Goal: Task Accomplishment & Management: Complete application form

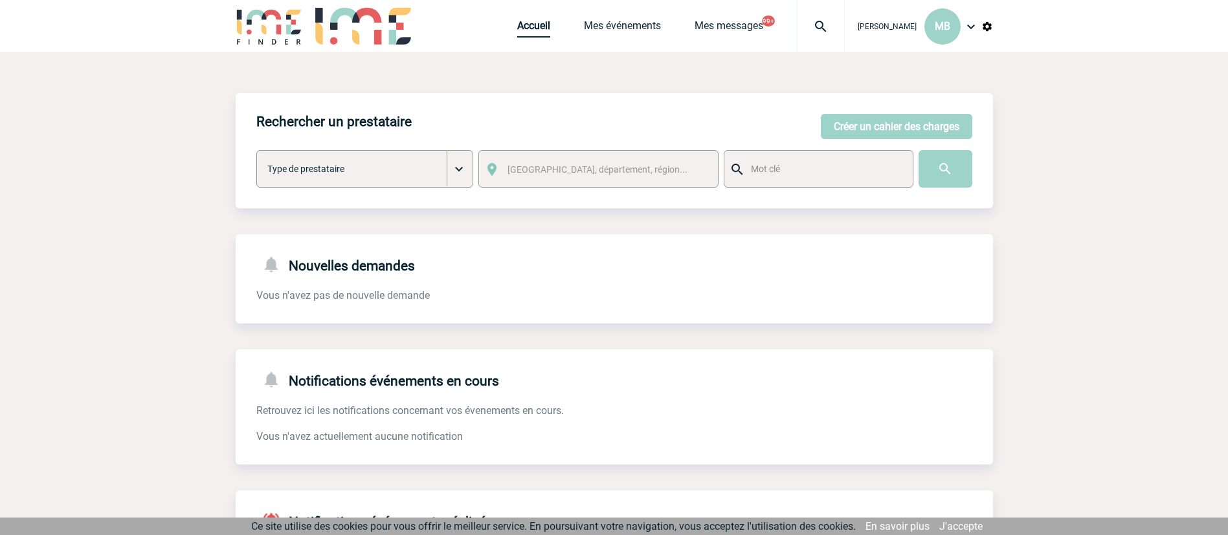
click at [532, 34] on link "Accueil" at bounding box center [533, 28] width 33 height 18
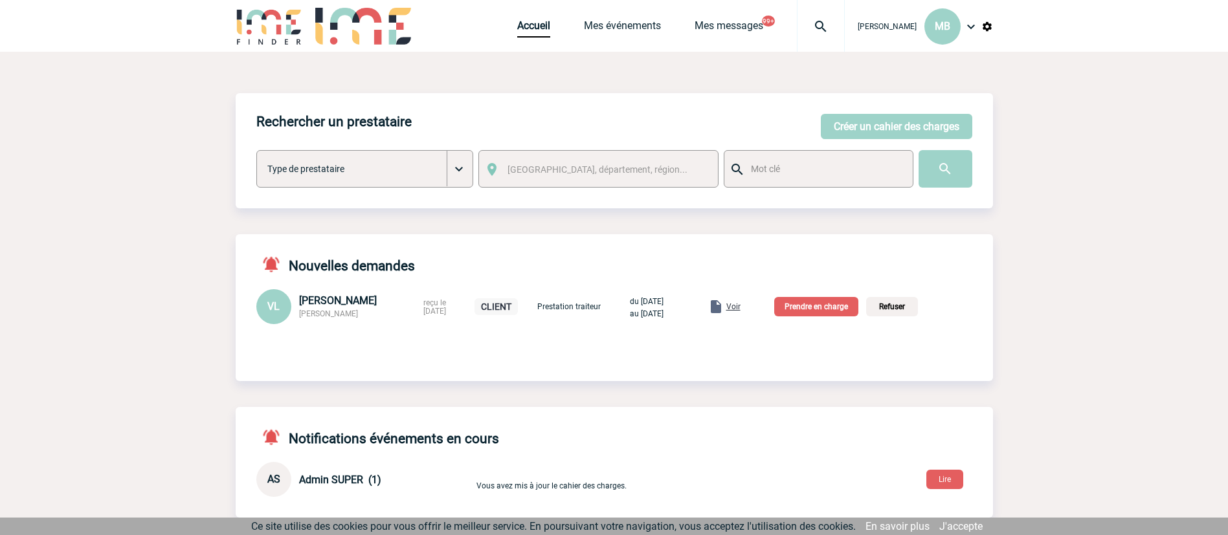
drag, startPoint x: 362, startPoint y: 320, endPoint x: 298, endPoint y: 320, distance: 64.7
click at [298, 320] on div "VL [PERSON_NAME] FRANCE [PERSON_NAME] reçu le [DATE] CLIENT Prestation traiteur…" at bounding box center [614, 306] width 757 height 35
drag, startPoint x: 745, startPoint y: 302, endPoint x: 739, endPoint y: 300, distance: 6.8
click at [740, 302] on span "Voir" at bounding box center [733, 306] width 14 height 9
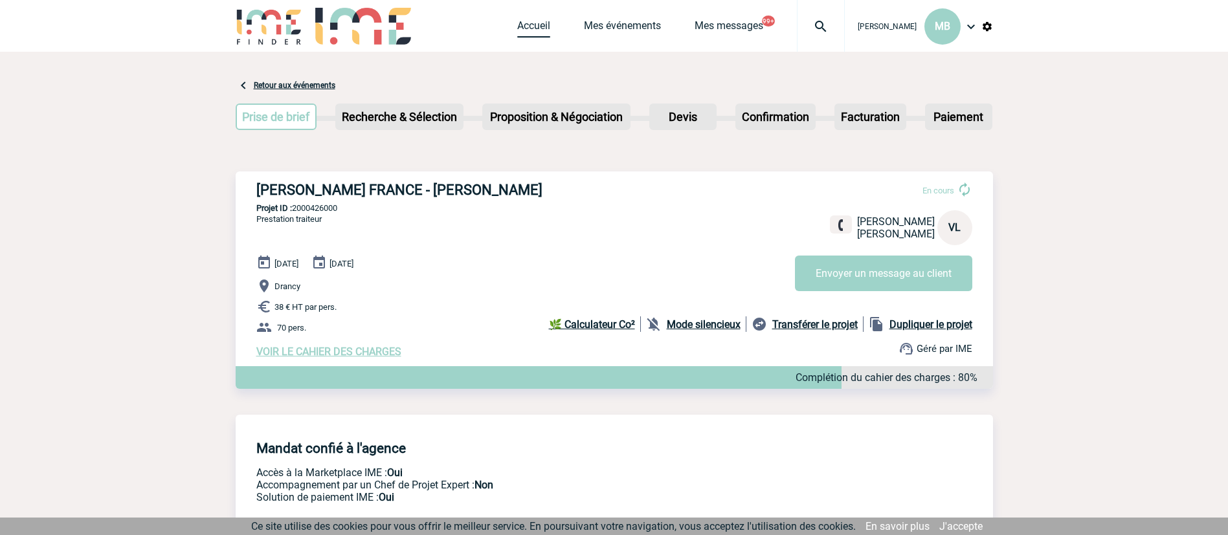
click at [531, 30] on link "Accueil" at bounding box center [533, 28] width 33 height 18
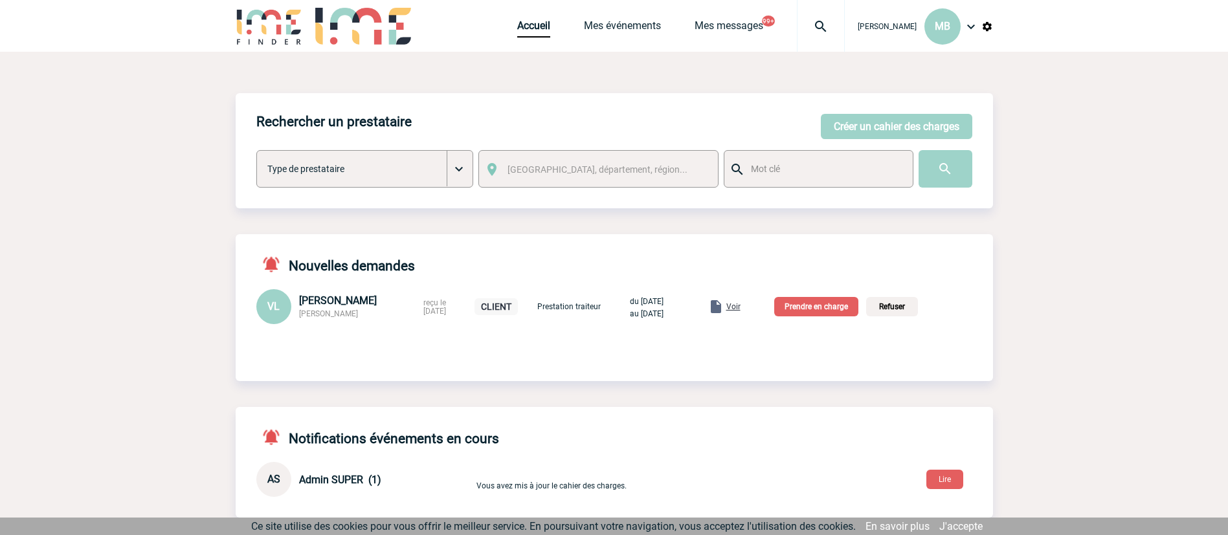
click at [821, 305] on p "Prendre en charge" at bounding box center [816, 306] width 84 height 19
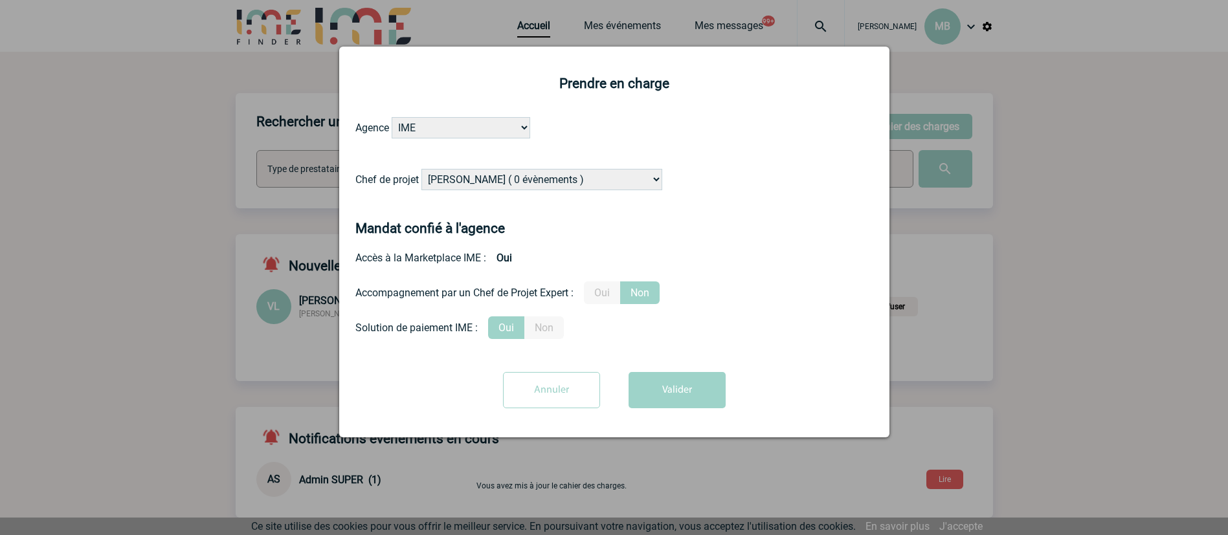
click at [532, 177] on select "Alizée VERLAGUET ( 0 évènements ) Anne-Françoise BONHOMME ( 201 évènements ) An…" at bounding box center [541, 179] width 241 height 21
select select "121547"
click at [422, 170] on select "Alizée VERLAGUET ( 0 évènements ) Anne-Françoise BONHOMME ( 201 évènements ) An…" at bounding box center [541, 179] width 241 height 21
click at [663, 383] on button "Valider" at bounding box center [677, 390] width 97 height 36
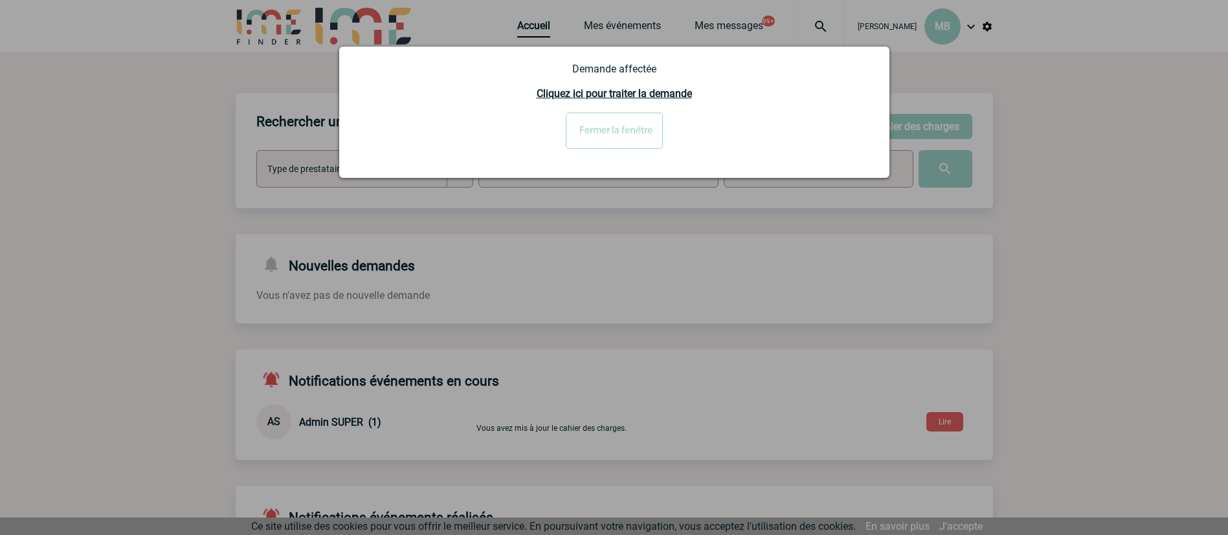
drag, startPoint x: 1130, startPoint y: 260, endPoint x: 929, endPoint y: 174, distance: 217.5
click at [1091, 240] on div at bounding box center [614, 267] width 1228 height 535
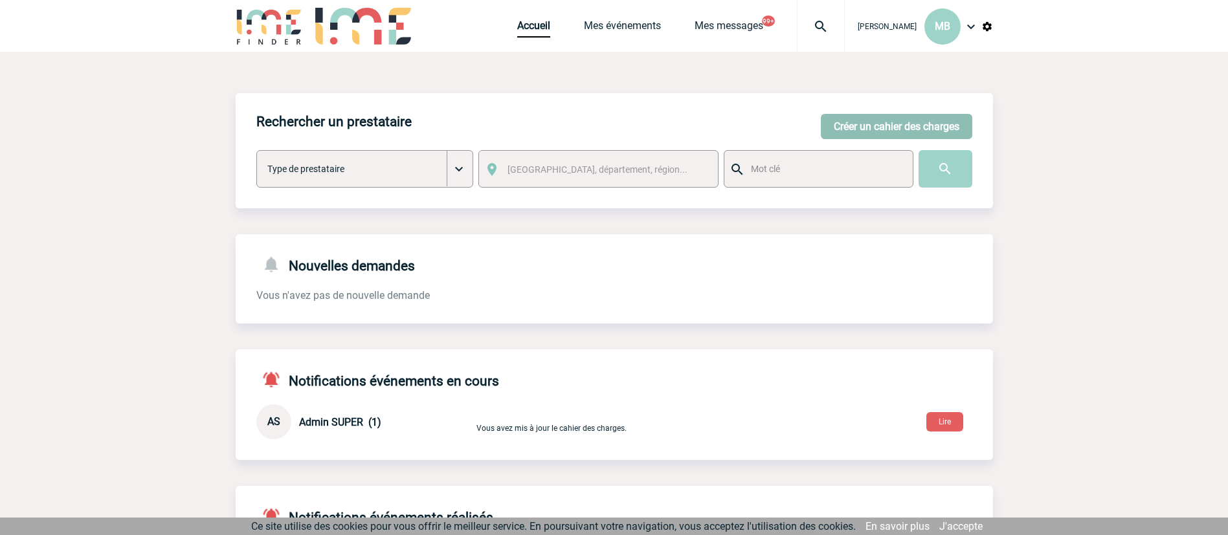
click at [888, 118] on button "Créer un cahier des charges" at bounding box center [896, 126] width 151 height 25
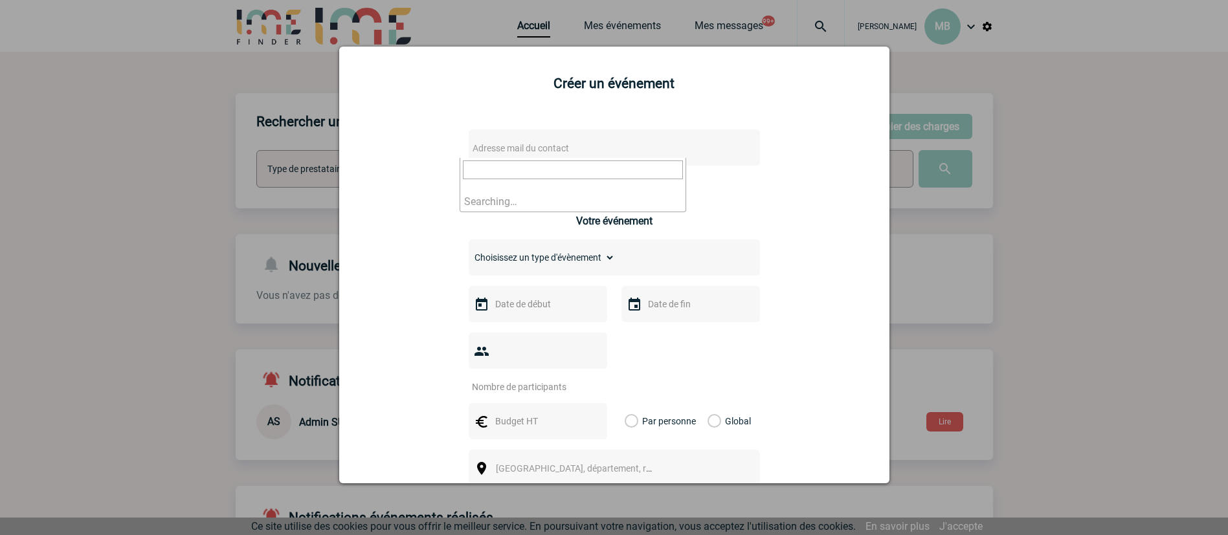
click at [519, 143] on span "Adresse mail du contact" at bounding box center [521, 148] width 96 height 10
type input "a"
type input "fabien carr"
drag, startPoint x: 1124, startPoint y: 168, endPoint x: 836, endPoint y: 14, distance: 326.1
click at [1116, 163] on div at bounding box center [614, 267] width 1228 height 535
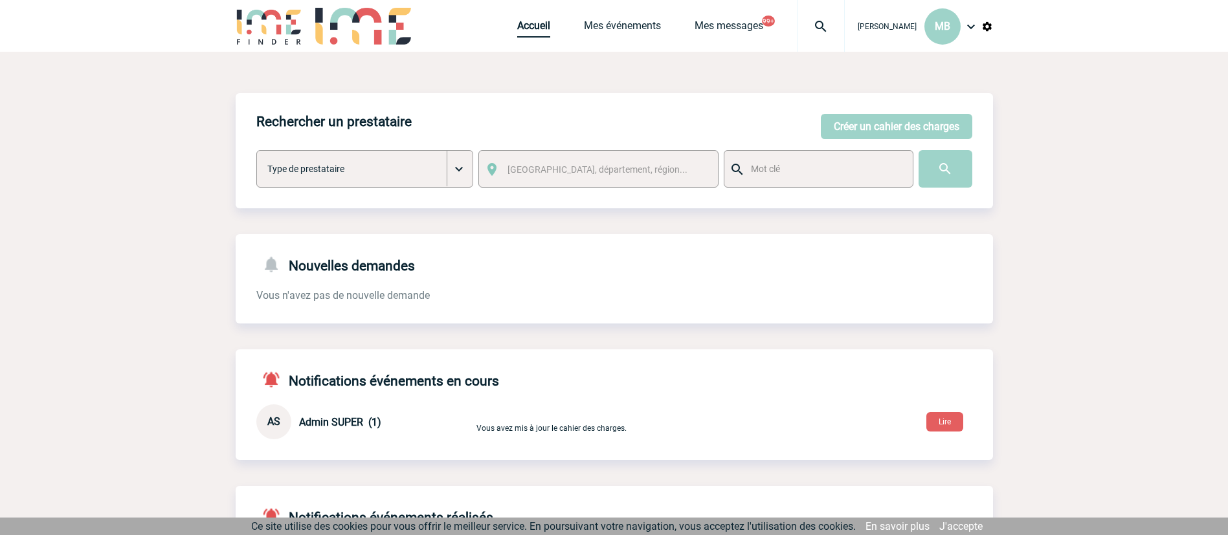
click at [520, 21] on link "Accueil" at bounding box center [533, 28] width 33 height 18
click at [517, 19] on link "Accueil" at bounding box center [533, 28] width 33 height 18
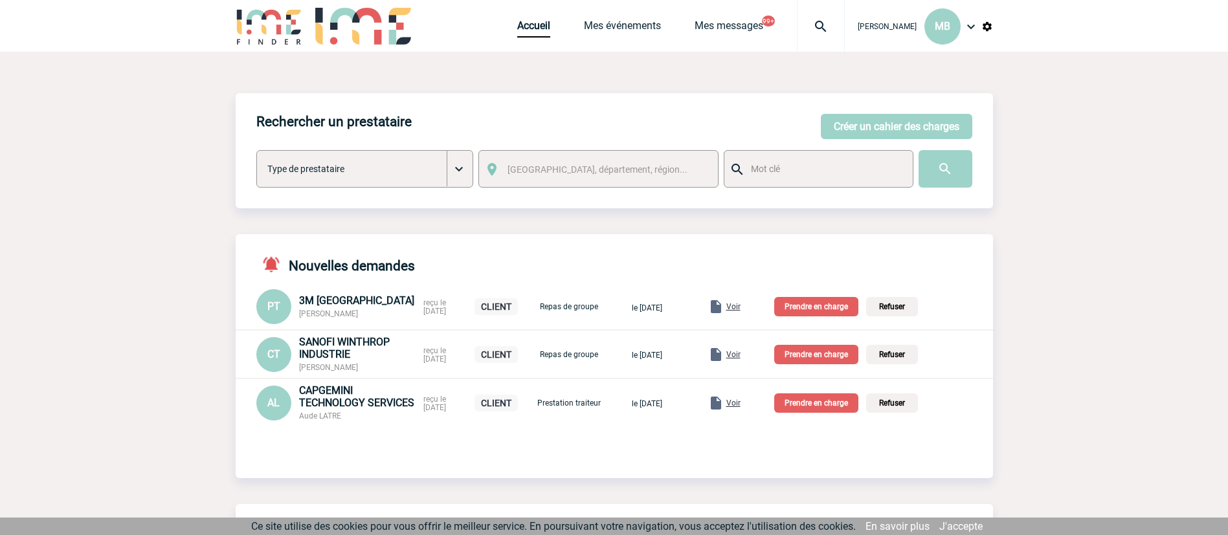
click at [740, 403] on span "Voir" at bounding box center [733, 403] width 14 height 9
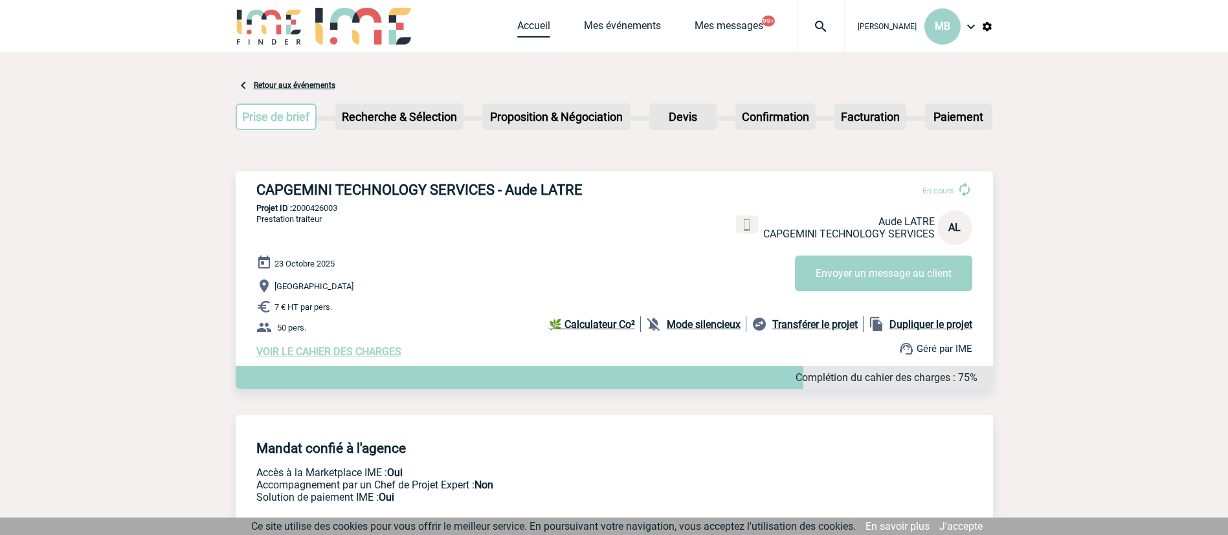
click at [532, 32] on link "Accueil" at bounding box center [533, 28] width 33 height 18
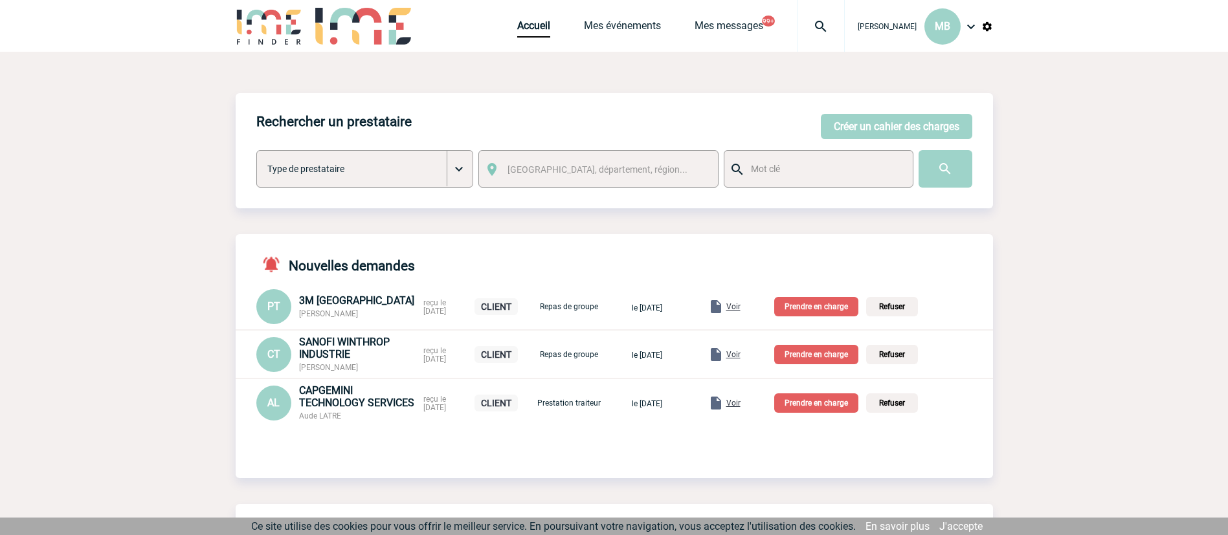
click at [740, 308] on span "Voir" at bounding box center [733, 306] width 14 height 9
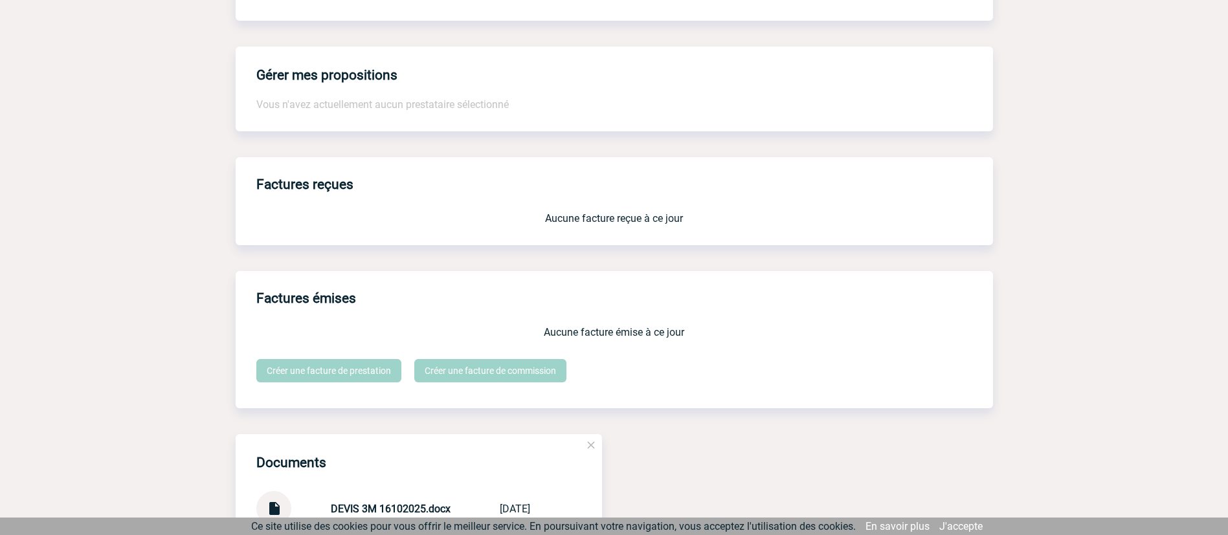
scroll to position [394, 0]
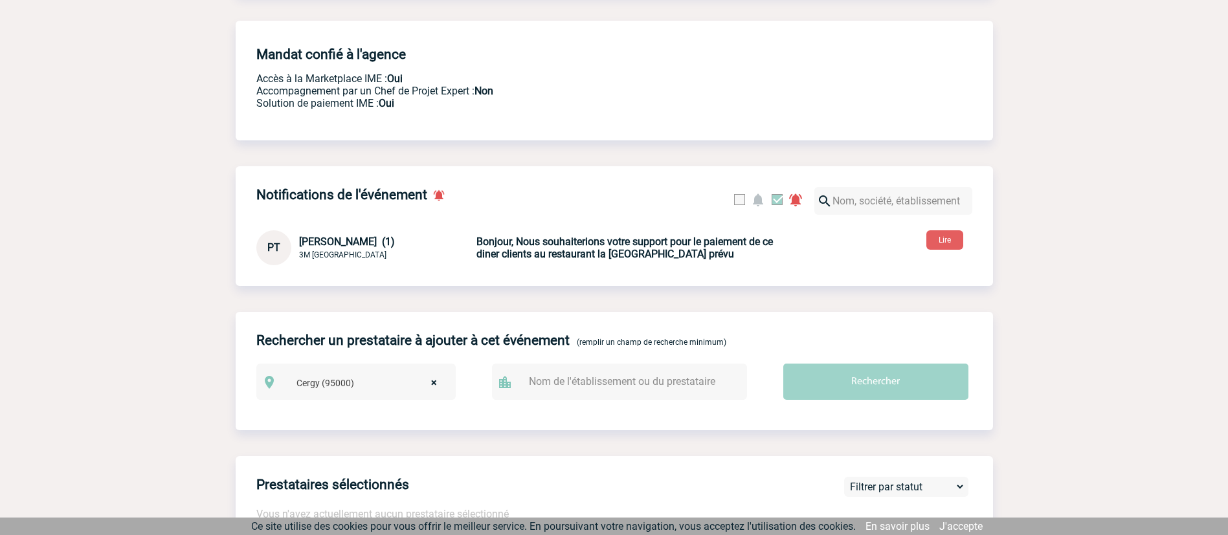
click at [700, 249] on b "Bonjour, Nous souhaiterions votre support pour le paiement de ce diner clients …" at bounding box center [624, 248] width 296 height 25
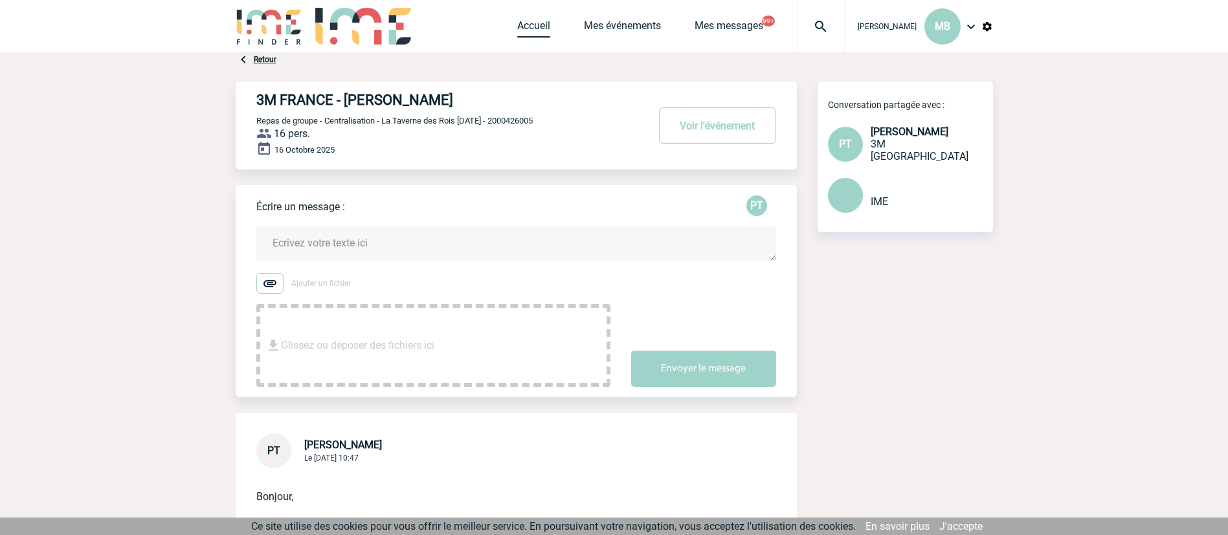
click at [528, 31] on link "Accueil" at bounding box center [533, 28] width 33 height 18
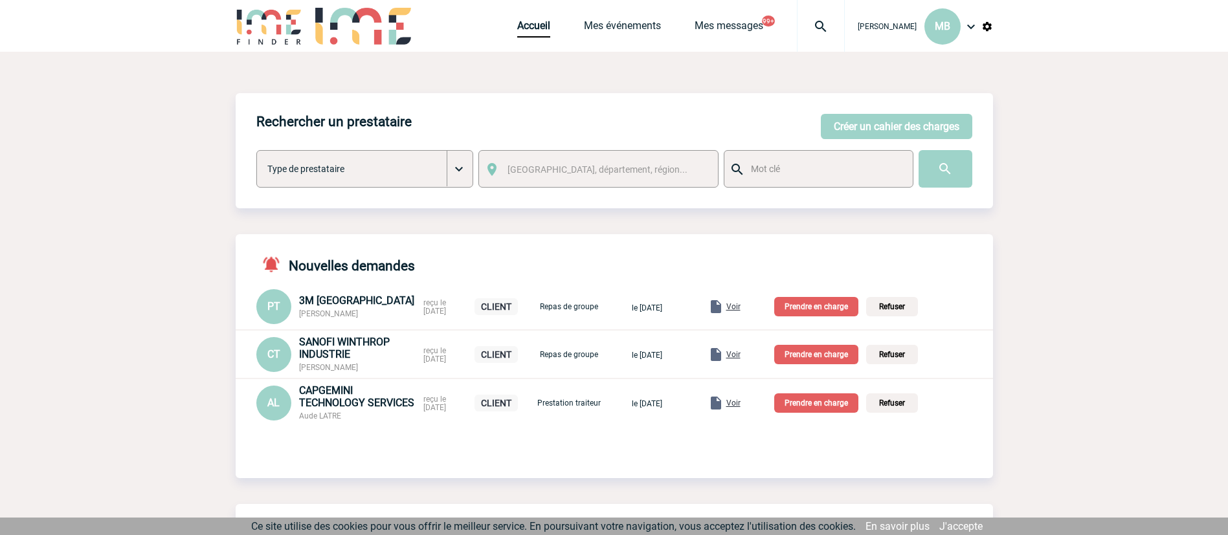
click at [821, 307] on p "Prendre en charge" at bounding box center [816, 306] width 84 height 19
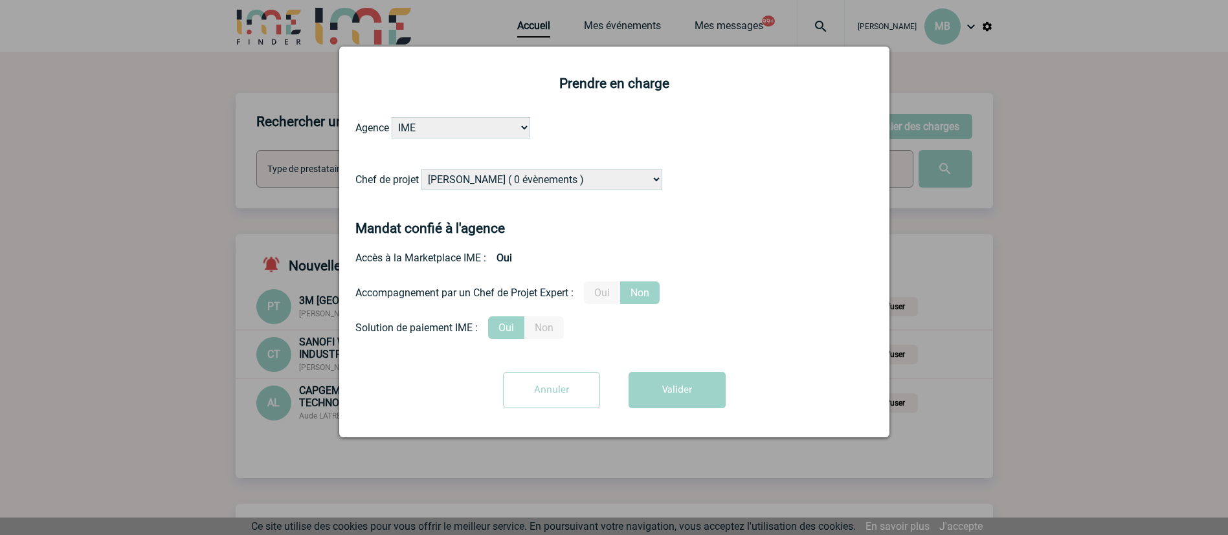
drag, startPoint x: 517, startPoint y: 172, endPoint x: 530, endPoint y: 166, distance: 15.1
click at [517, 172] on select "Alizée VERLAGUET ( 0 évènements ) Anne-Françoise BONHOMME ( 201 évènements ) An…" at bounding box center [541, 179] width 241 height 21
click at [422, 170] on select "Alizée VERLAGUET ( 0 évènements ) Anne-Françoise BONHOMME ( 201 évènements ) An…" at bounding box center [541, 179] width 241 height 21
click at [550, 185] on select "Alizée VERLAGUET ( 0 évènements ) Anne-Françoise BONHOMME ( 201 évènements ) An…" at bounding box center [541, 179] width 241 height 21
select select "131349"
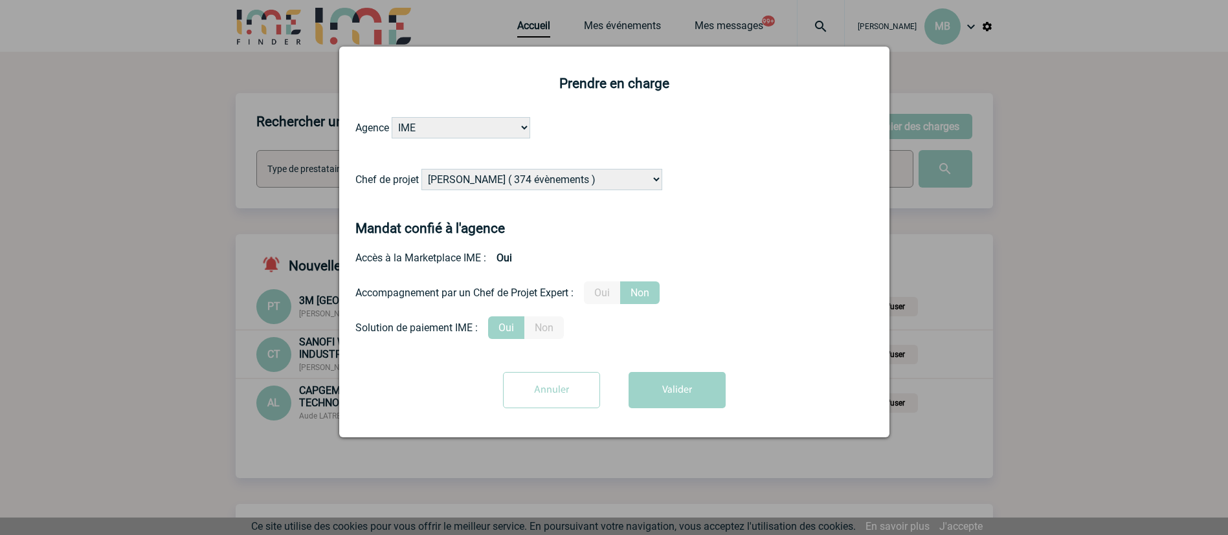
click at [422, 170] on select "Alizée VERLAGUET ( 0 évènements ) Anne-Françoise BONHOMME ( 201 évènements ) An…" at bounding box center [541, 179] width 241 height 21
click at [686, 381] on button "Valider" at bounding box center [677, 390] width 97 height 36
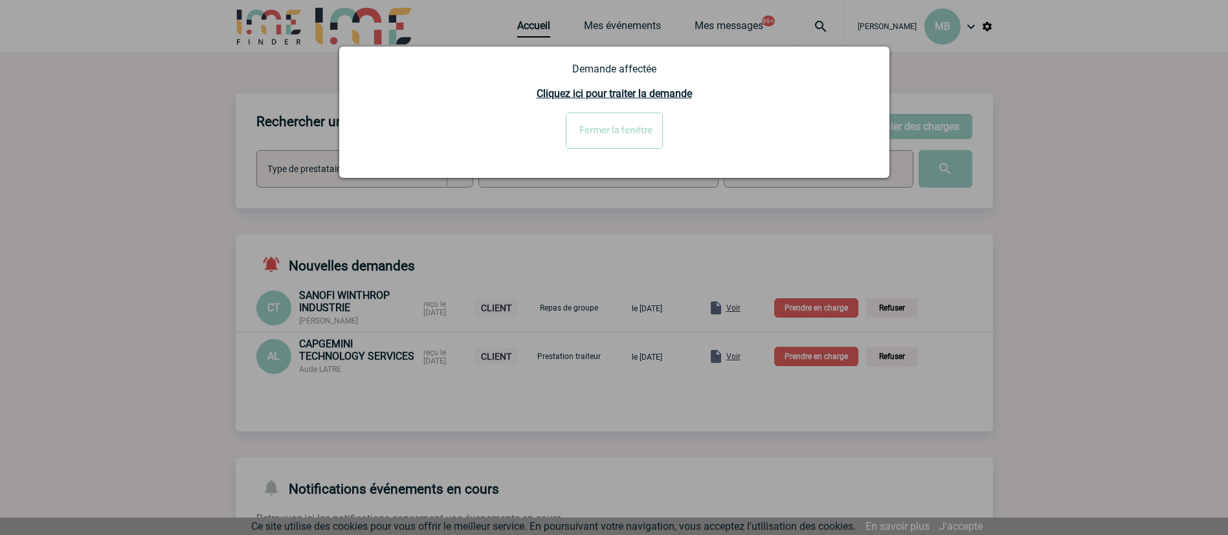
click at [751, 308] on div at bounding box center [614, 267] width 1228 height 535
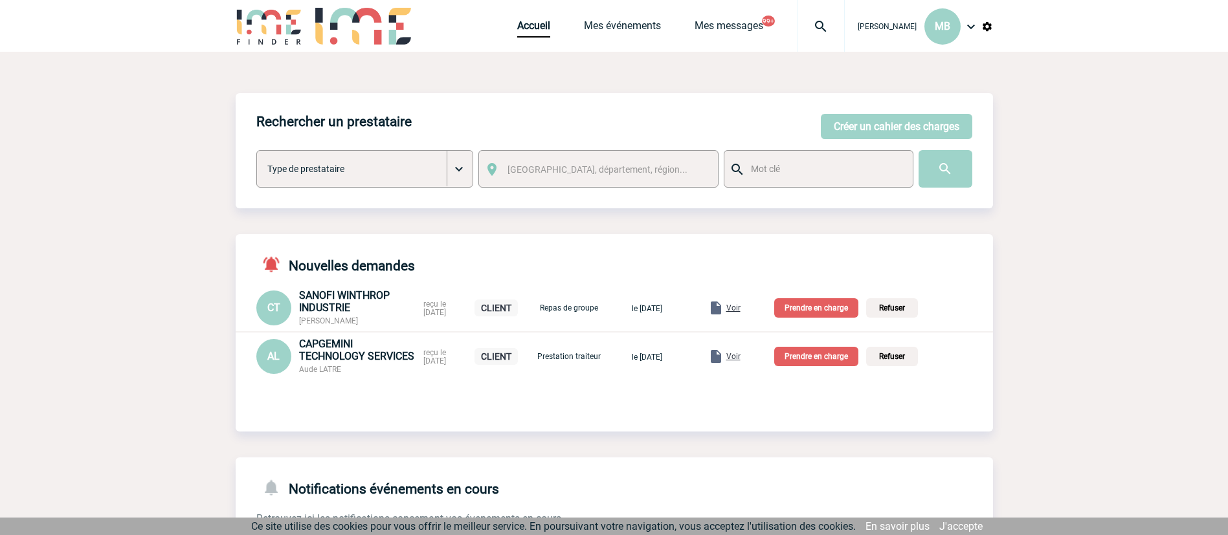
click at [740, 307] on span "Voir" at bounding box center [733, 308] width 14 height 9
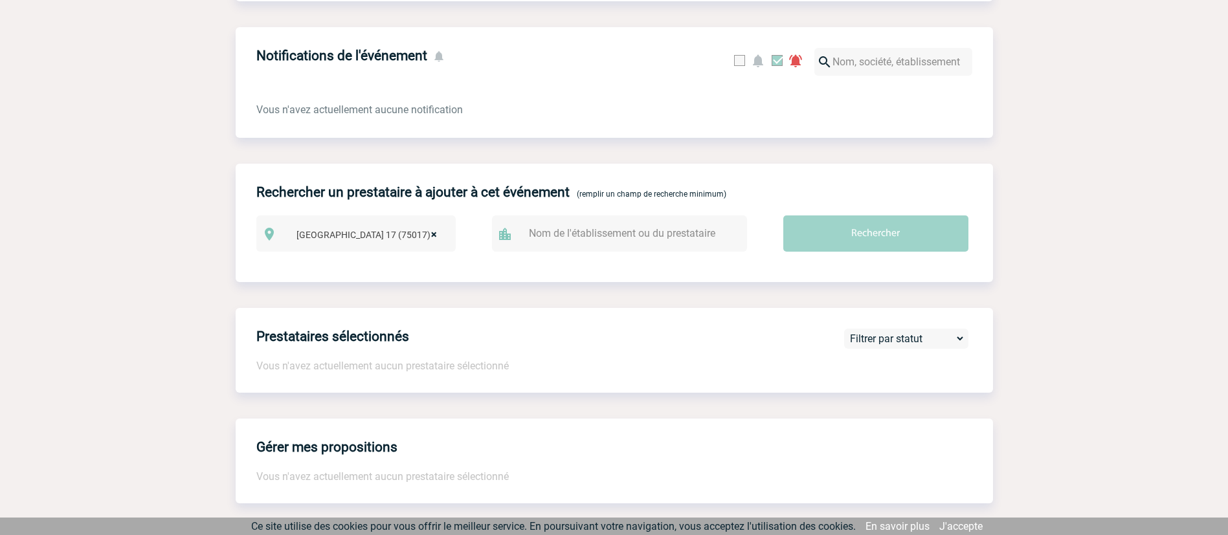
scroll to position [106, 0]
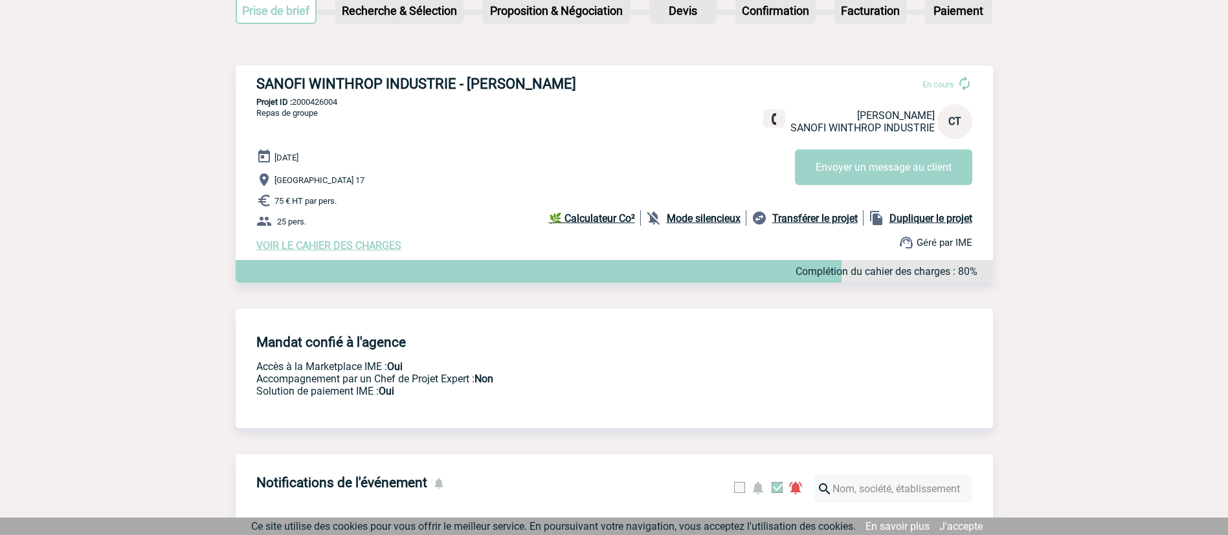
drag, startPoint x: 590, startPoint y: 85, endPoint x: 469, endPoint y: 85, distance: 121.0
click at [469, 85] on h3 "SANOFI WINTHROP INDUSTRIE - [PERSON_NAME]" at bounding box center [450, 84] width 388 height 16
copy h3 "[PERSON_NAME]"
click at [333, 206] on span "75 € HT par pers." at bounding box center [305, 201] width 62 height 10
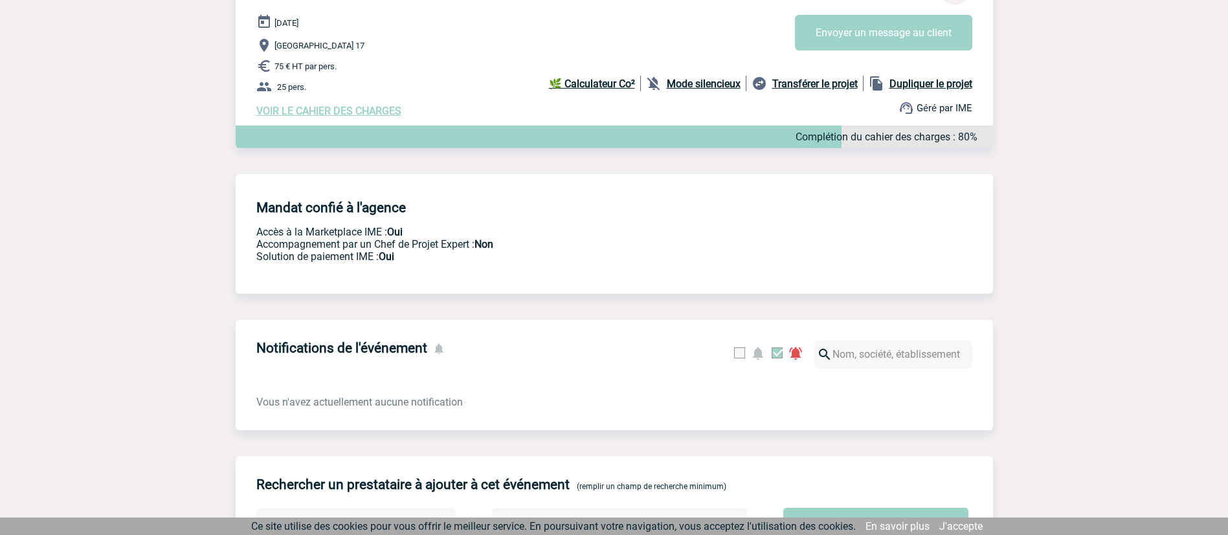
scroll to position [9, 0]
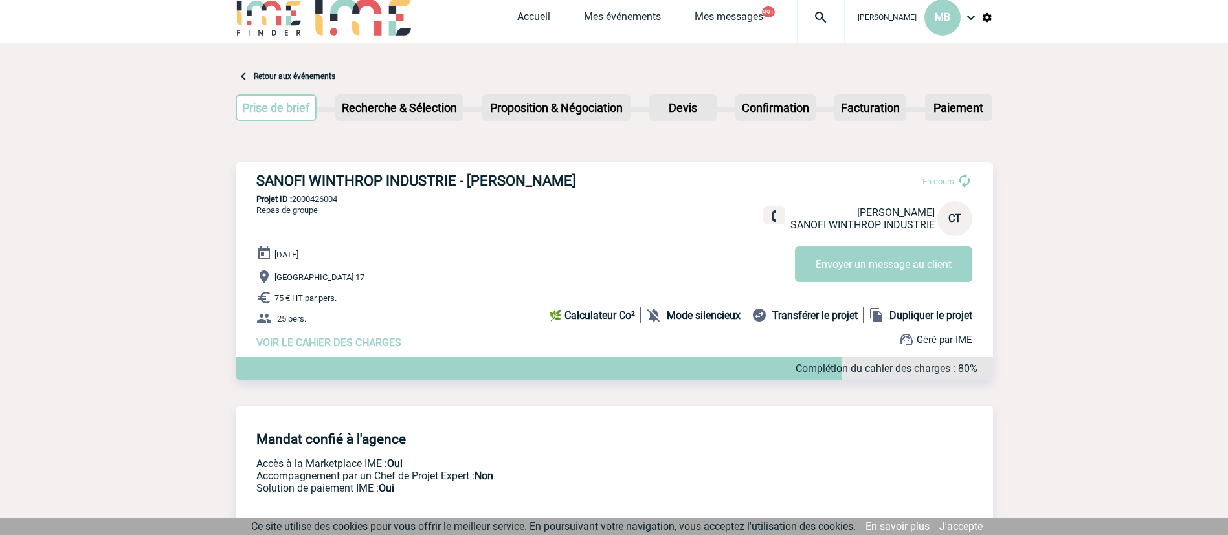
click at [321, 339] on div "21 Octobre 2025 Paris 17 75 € HT par pers. 25 pers. VOIR LE CAHIER DES CHARGES …" at bounding box center [624, 297] width 737 height 103
click at [324, 344] on span "VOIR LE CAHIER DES CHARGES" at bounding box center [328, 343] width 145 height 12
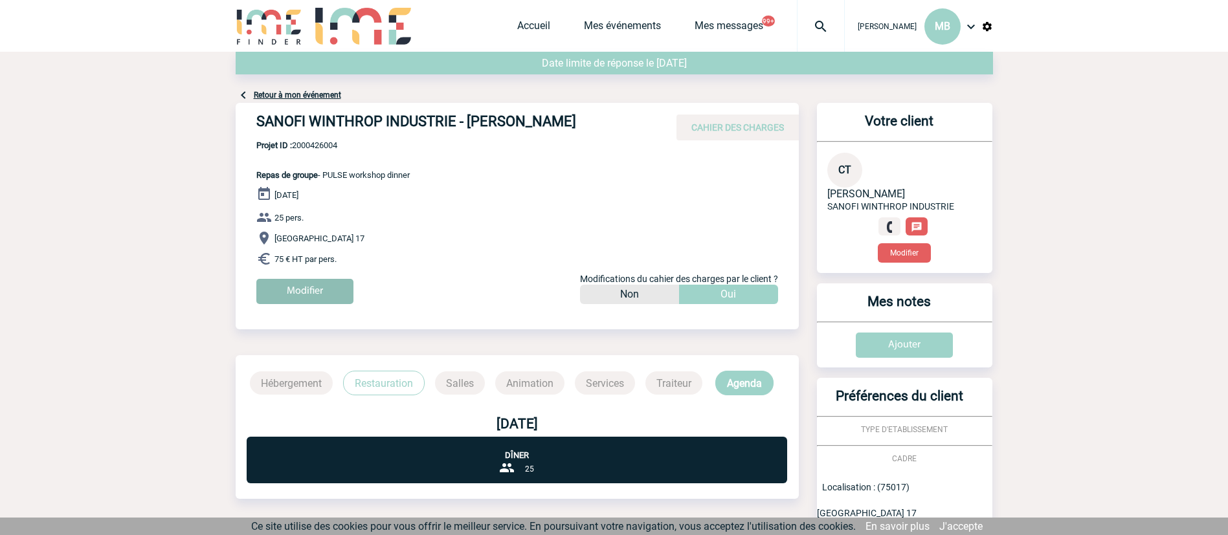
click at [297, 293] on input "Modifier" at bounding box center [304, 291] width 97 height 25
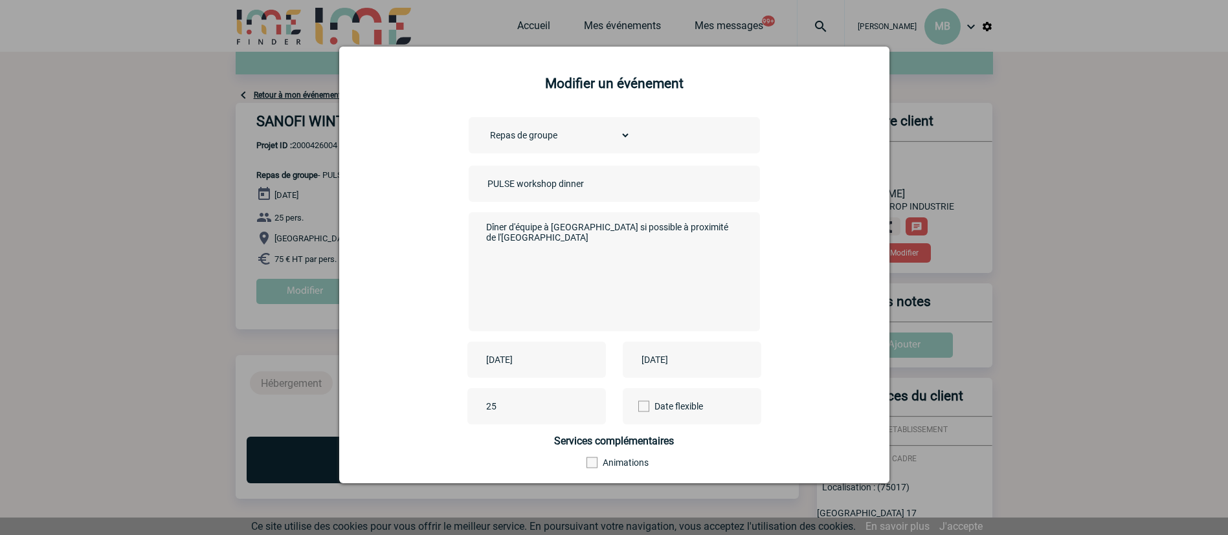
click at [1081, 205] on div at bounding box center [614, 267] width 1228 height 535
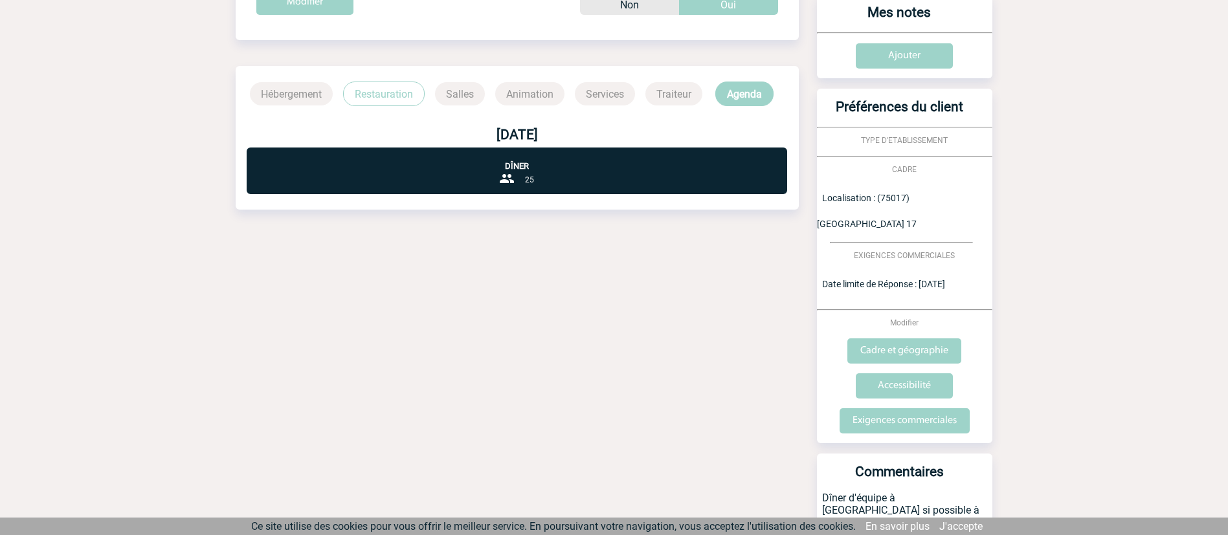
scroll to position [329, 0]
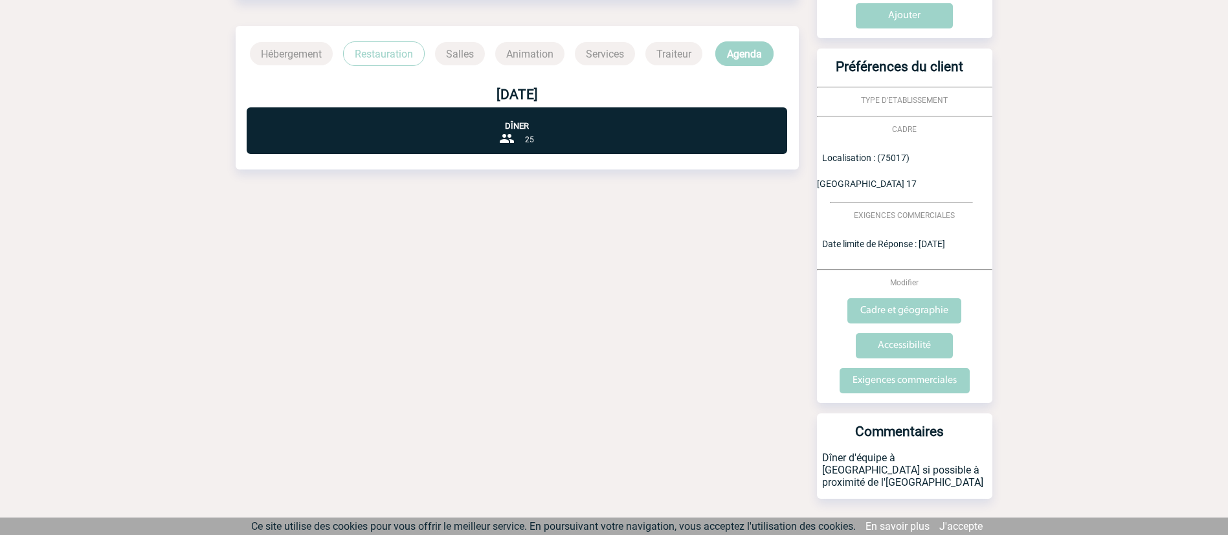
click at [920, 452] on p "Dîner d'équipe à [GEOGRAPHIC_DATA] si possible à proximité de l'[GEOGRAPHIC_DAT…" at bounding box center [904, 475] width 175 height 47
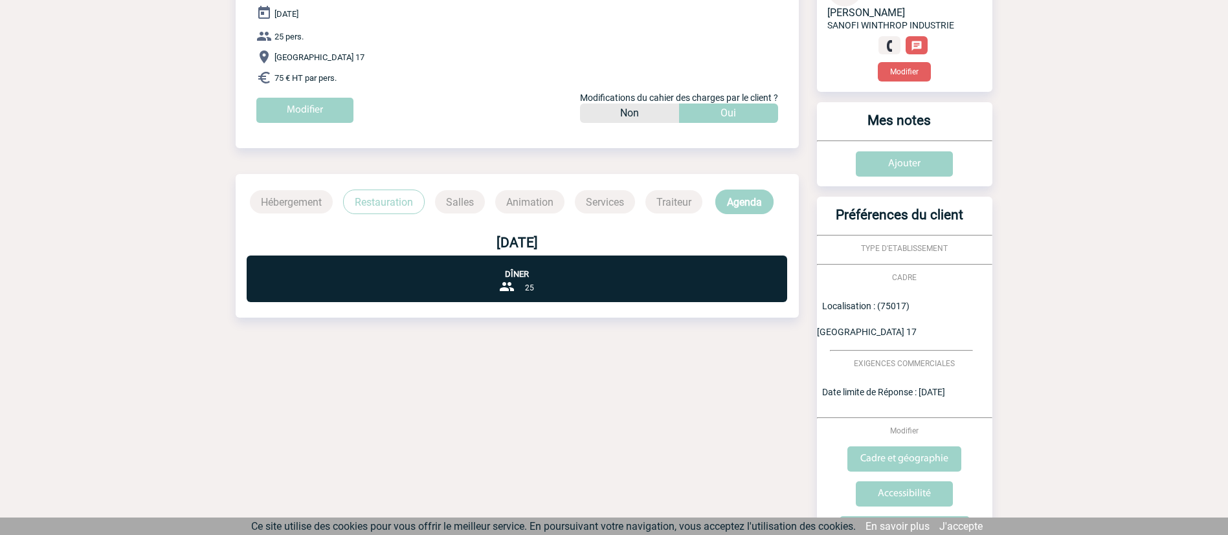
scroll to position [0, 0]
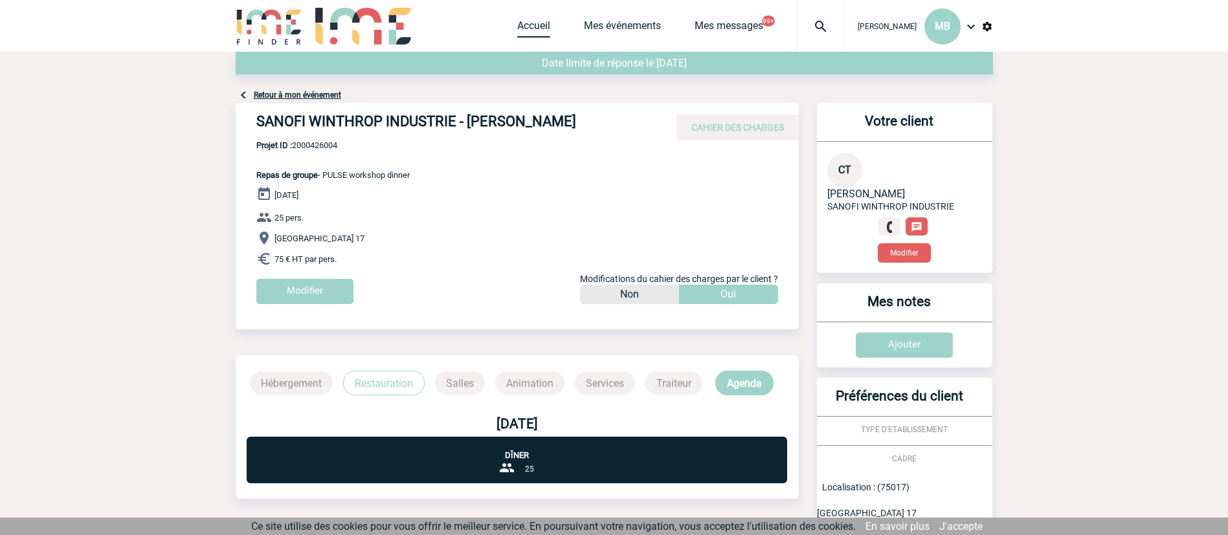
click at [534, 28] on link "Accueil" at bounding box center [533, 28] width 33 height 18
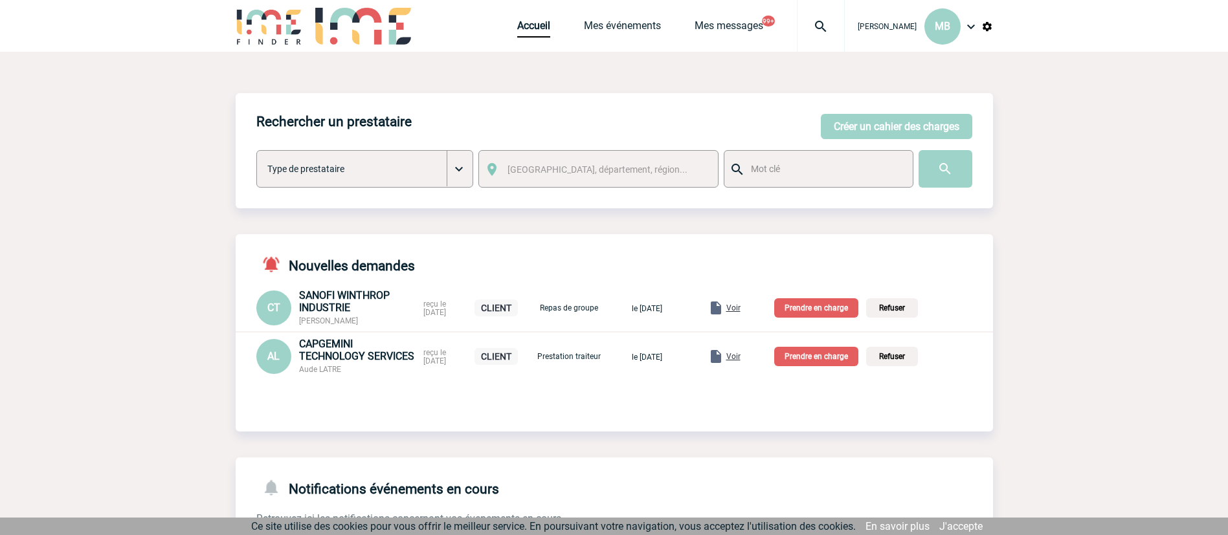
click at [818, 307] on p "Prendre en charge" at bounding box center [816, 307] width 84 height 19
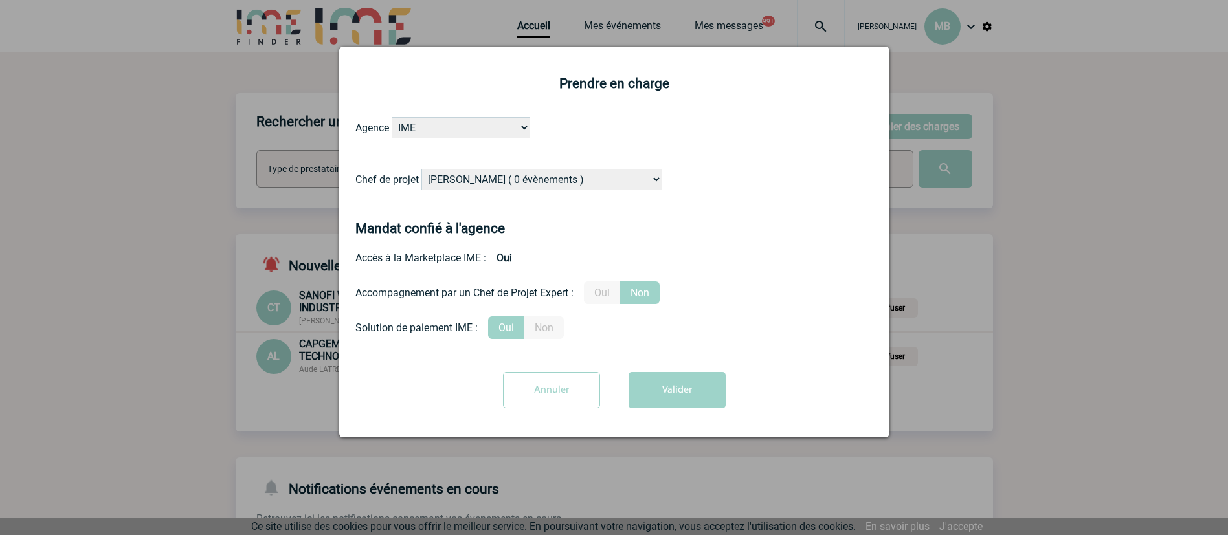
click at [570, 183] on select "Alizée VERLAGUET ( 0 évènements ) Anne-Françoise BONHOMME ( 201 évènements ) An…" at bounding box center [541, 179] width 241 height 21
select select "131233"
click at [422, 170] on select "Alizée VERLAGUET ( 0 évènements ) Anne-Françoise BONHOMME ( 201 évènements ) An…" at bounding box center [541, 179] width 241 height 21
click at [679, 386] on button "Valider" at bounding box center [677, 390] width 97 height 36
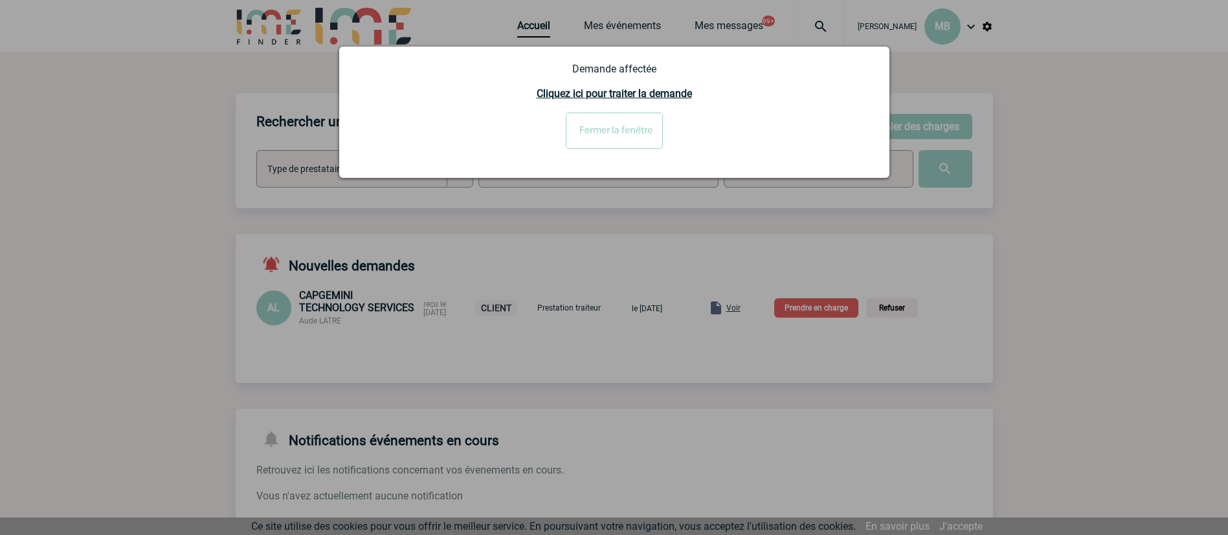
click at [327, 337] on div at bounding box center [614, 267] width 1228 height 535
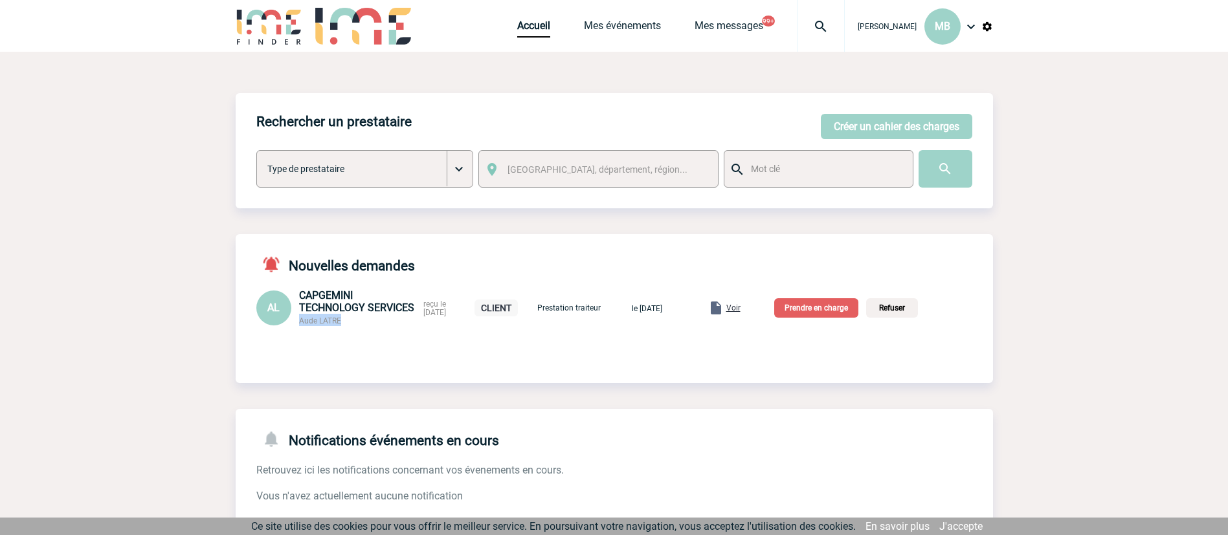
drag, startPoint x: 348, startPoint y: 320, endPoint x: 300, endPoint y: 324, distance: 48.8
click at [300, 324] on div "CAPGEMINI TECHNOLOGY SERVICES Aude LATRE" at bounding box center [357, 307] width 117 height 37
copy span "Aude LATRE"
click at [740, 306] on div "Voir" at bounding box center [724, 308] width 32 height 16
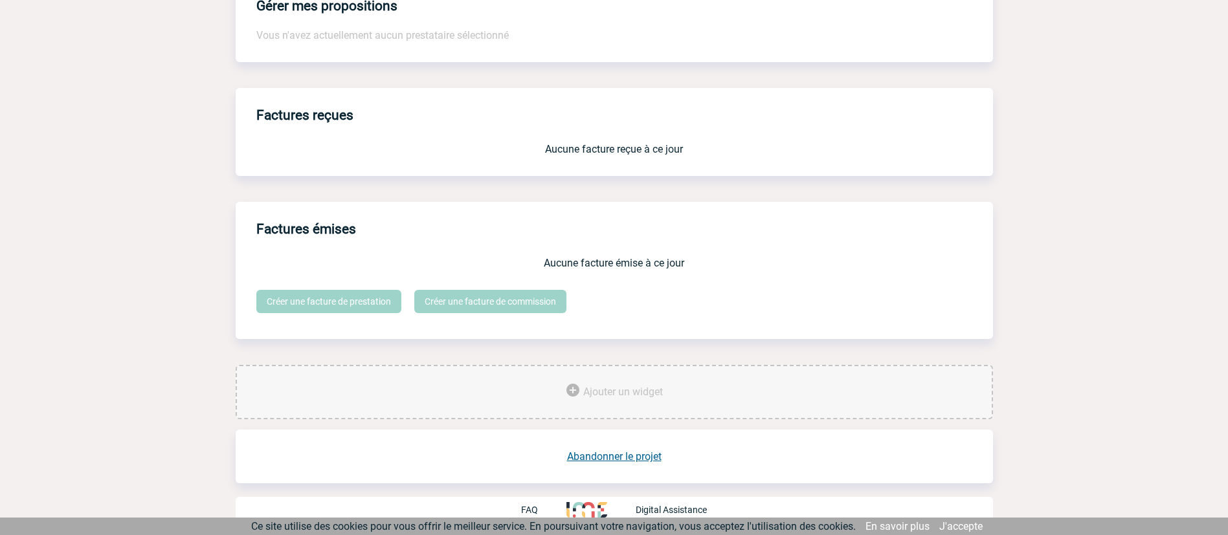
scroll to position [203, 0]
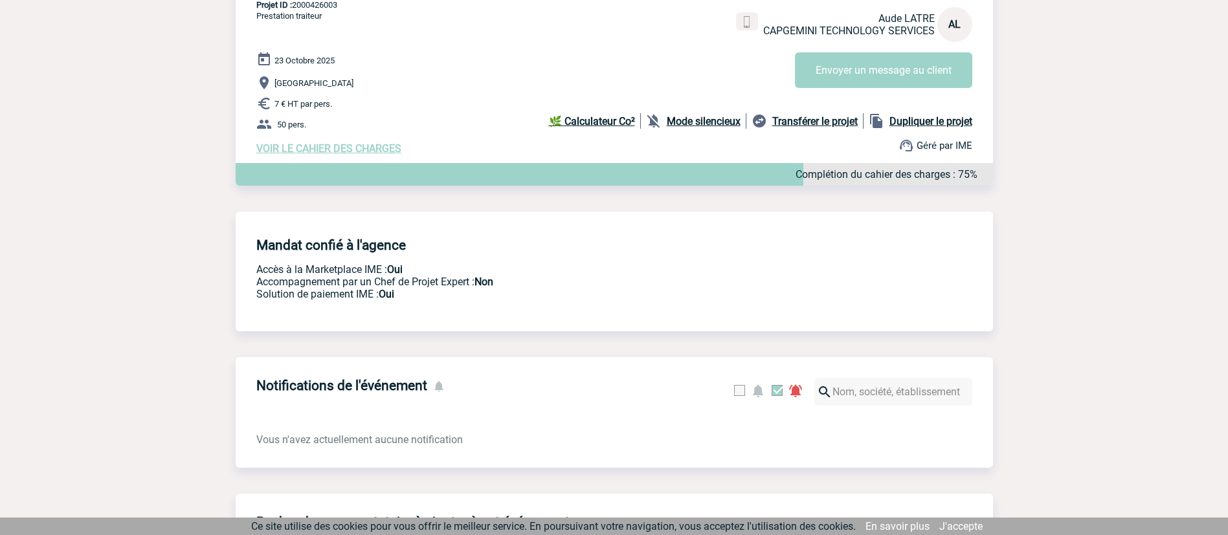
click at [334, 158] on div "CAPGEMINI TECHNOLOGY SERVICES - [PERSON_NAME] En cours [PERSON_NAME] CAPGEMINI …" at bounding box center [614, 66] width 757 height 197
click at [335, 146] on span "VOIR LE CAHIER DES CHARGES" at bounding box center [328, 148] width 145 height 12
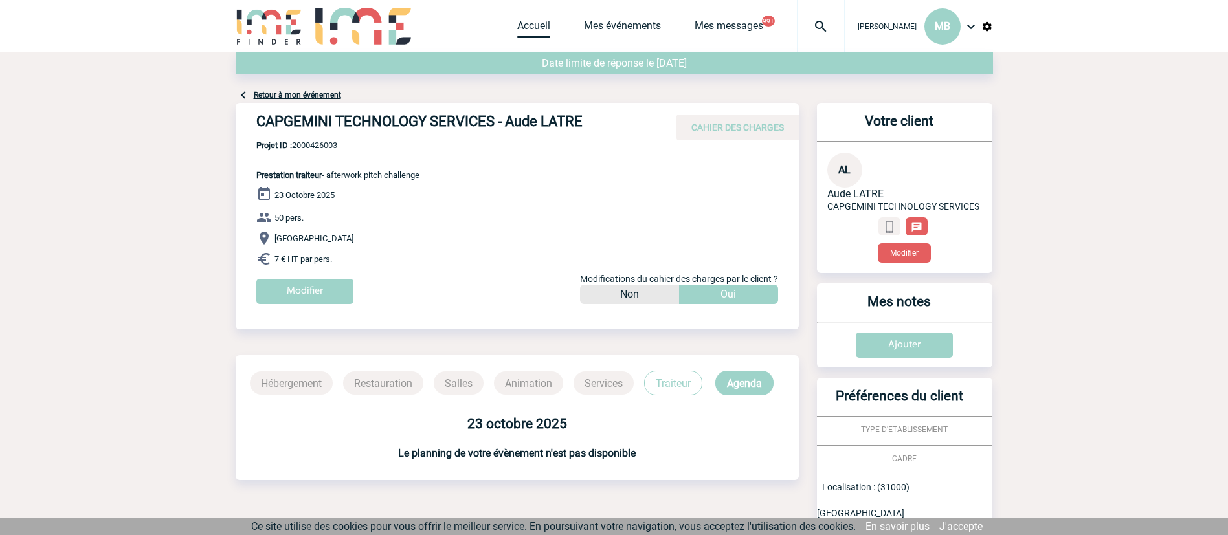
click at [525, 22] on link "Accueil" at bounding box center [533, 28] width 33 height 18
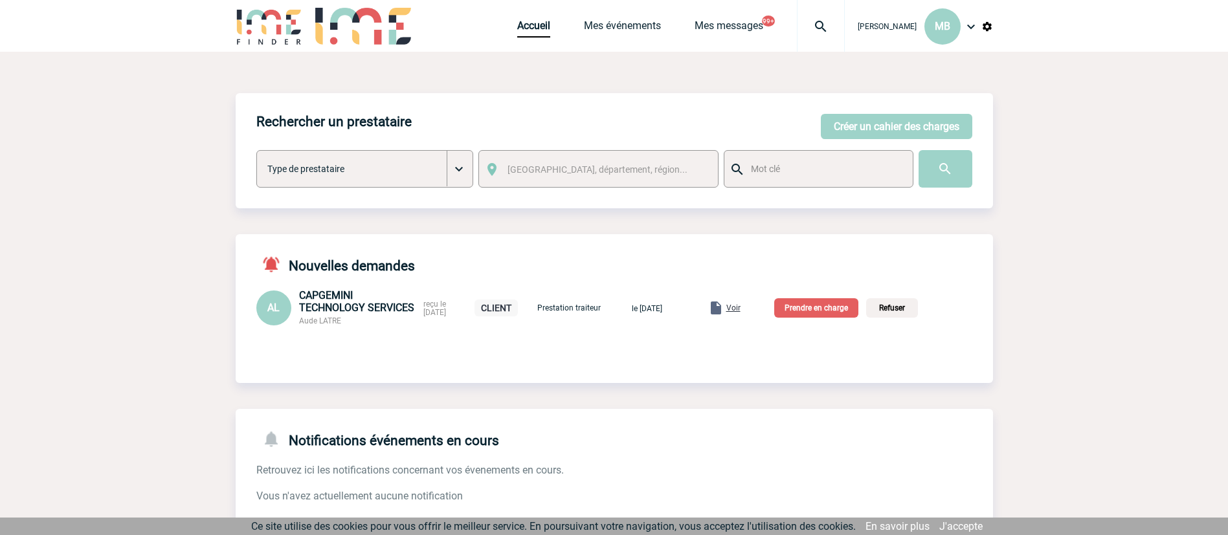
click at [759, 313] on div "AL CAPGEMINI TECHNOLOGY SERVICES Aude LATRE reçu le 13-10-2025 CLIENT Prestatio…" at bounding box center [614, 307] width 757 height 37
click at [740, 306] on span "Voir" at bounding box center [733, 308] width 14 height 9
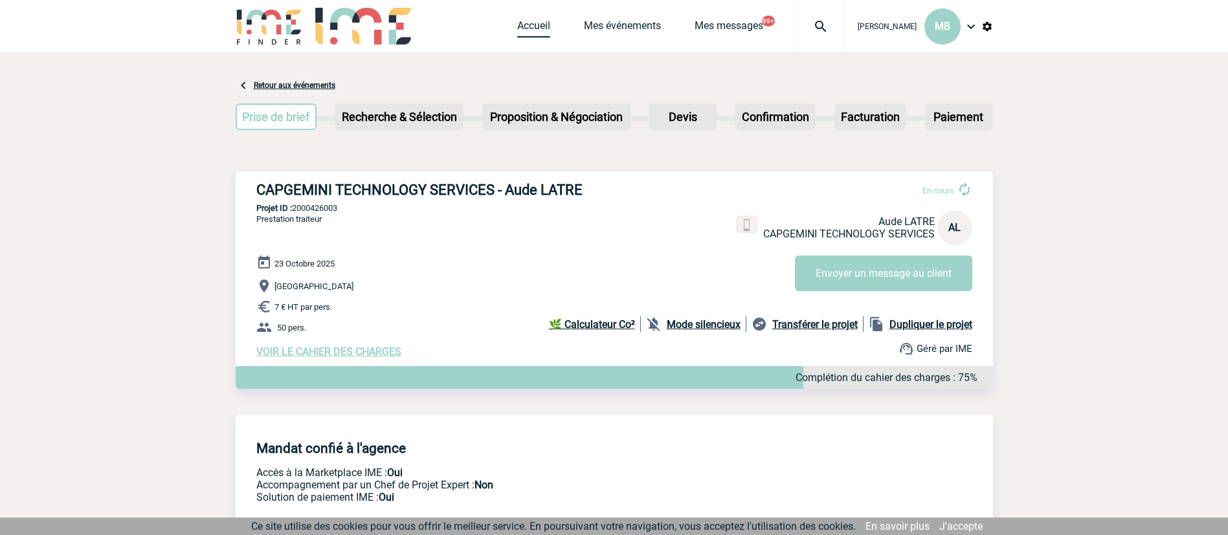
click at [527, 31] on link "Accueil" at bounding box center [533, 28] width 33 height 18
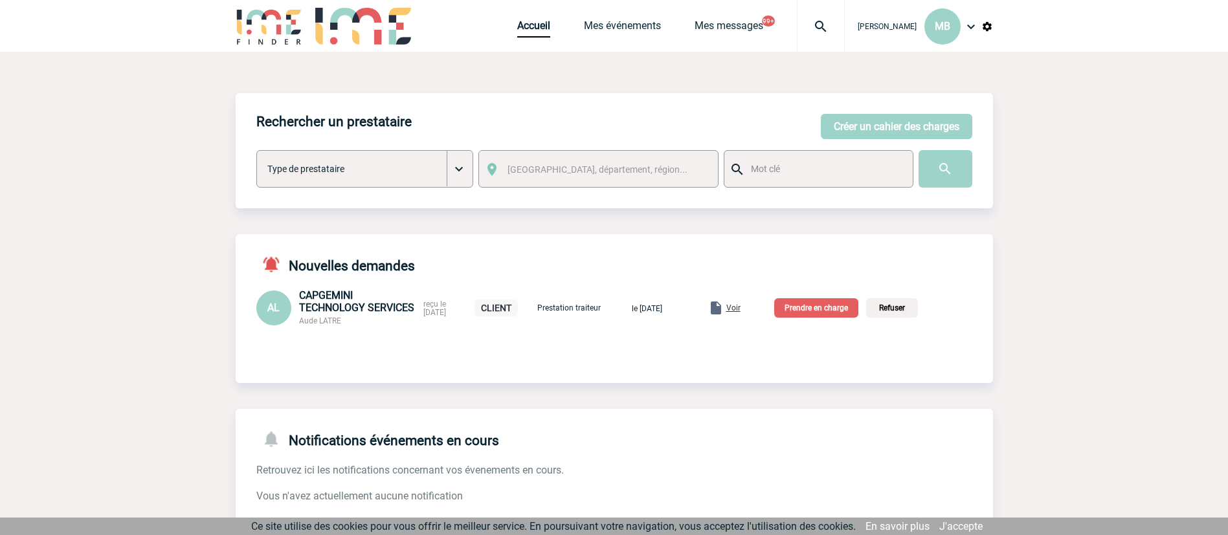
click at [830, 313] on p "Prendre en charge" at bounding box center [816, 307] width 84 height 19
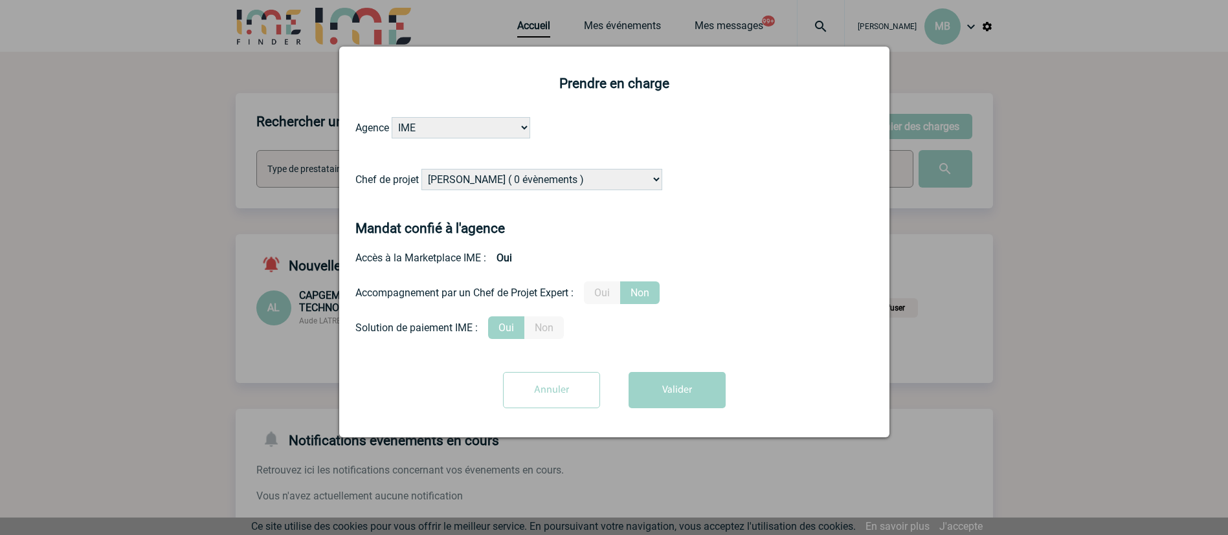
click at [566, 170] on select "[PERSON_NAME] ( 0 évènements ) [PERSON_NAME] ( 201 évènements ) [PERSON_NAME] (…" at bounding box center [541, 179] width 241 height 21
select select "122719"
click at [422, 170] on select "[PERSON_NAME] ( 0 évènements ) [PERSON_NAME] ( 201 évènements ) [PERSON_NAME] (…" at bounding box center [541, 179] width 241 height 21
click at [660, 386] on button "Valider" at bounding box center [677, 390] width 97 height 36
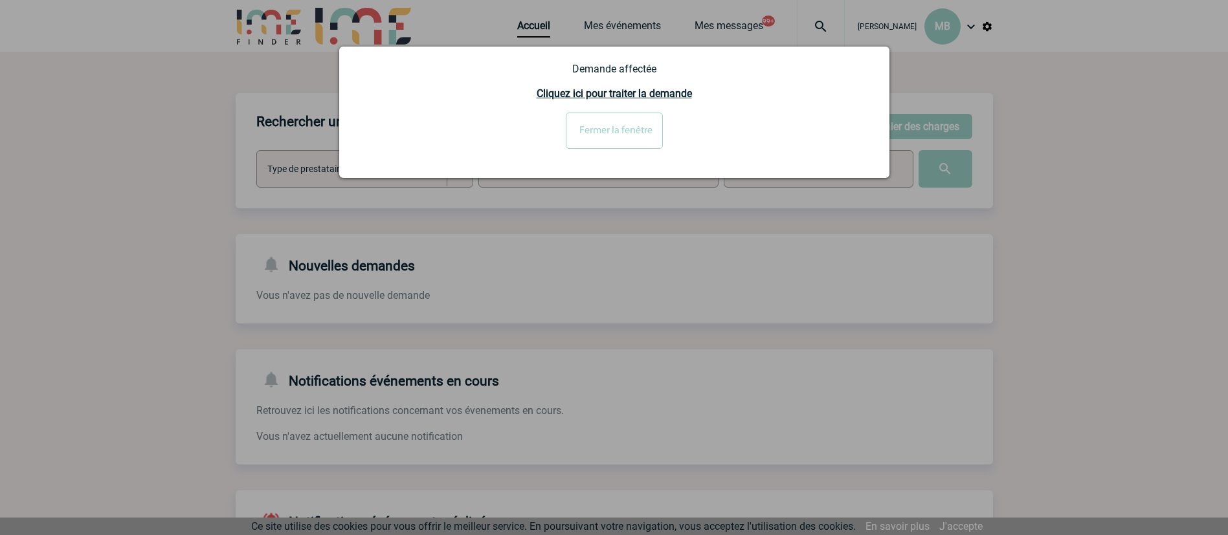
click at [68, 82] on div at bounding box center [614, 267] width 1228 height 535
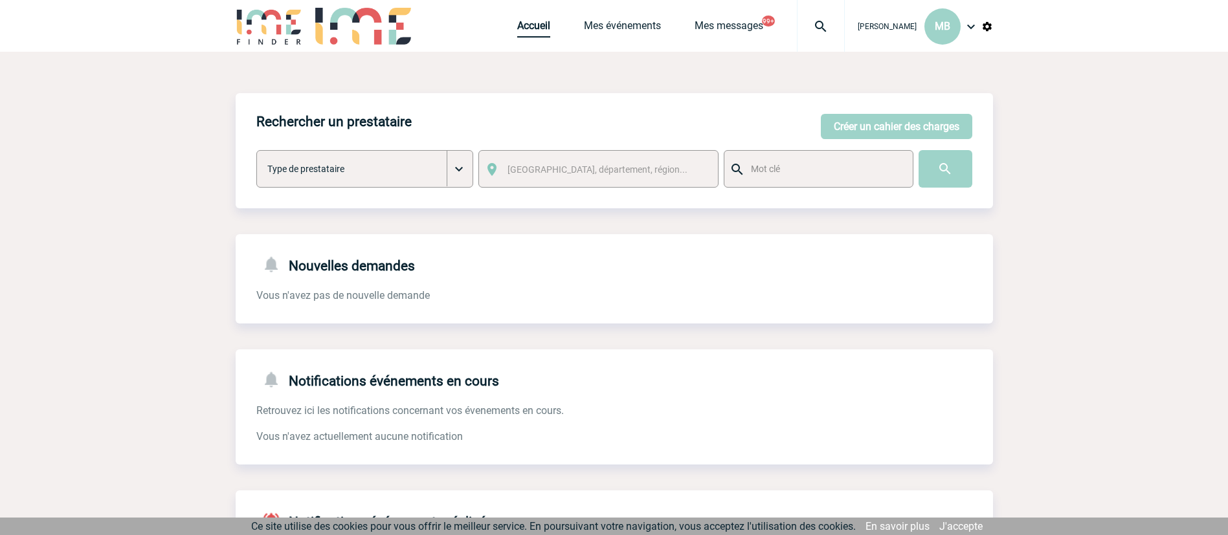
click at [539, 29] on body "Marion BOUYSSE MB Accueil Mes événements" at bounding box center [614, 396] width 1228 height 793
drag, startPoint x: 533, startPoint y: 26, endPoint x: 529, endPoint y: 32, distance: 7.2
click at [533, 26] on link "Accueil" at bounding box center [533, 28] width 33 height 18
click at [889, 128] on button "Créer un cahier des charges" at bounding box center [896, 126] width 151 height 25
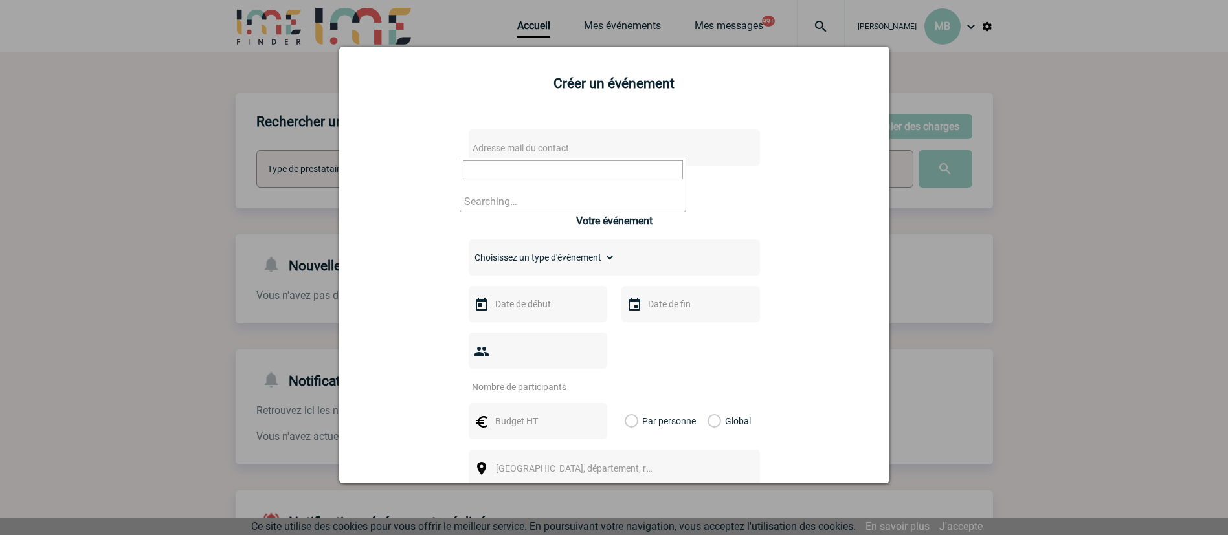
click at [535, 143] on span "Adresse mail du contact" at bounding box center [521, 148] width 96 height 10
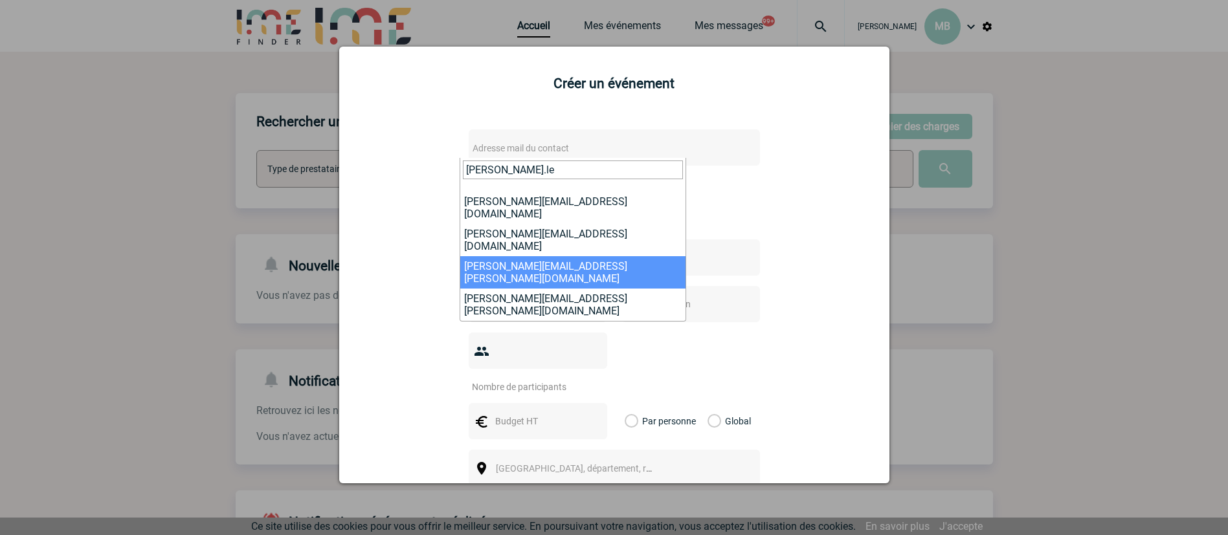
type input "[PERSON_NAME].le"
select select "126865"
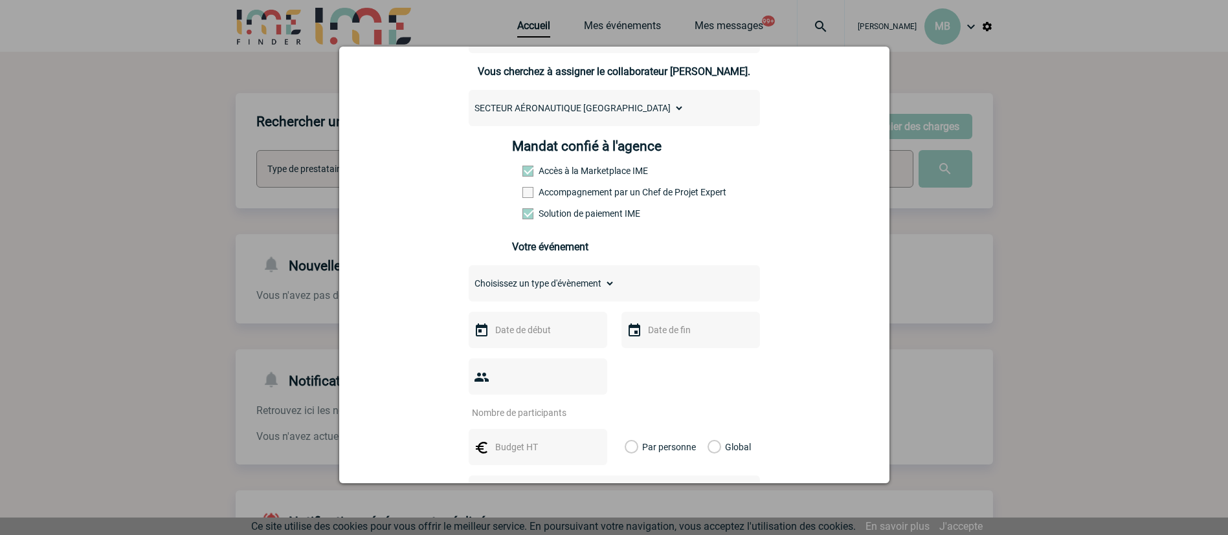
scroll to position [194, 0]
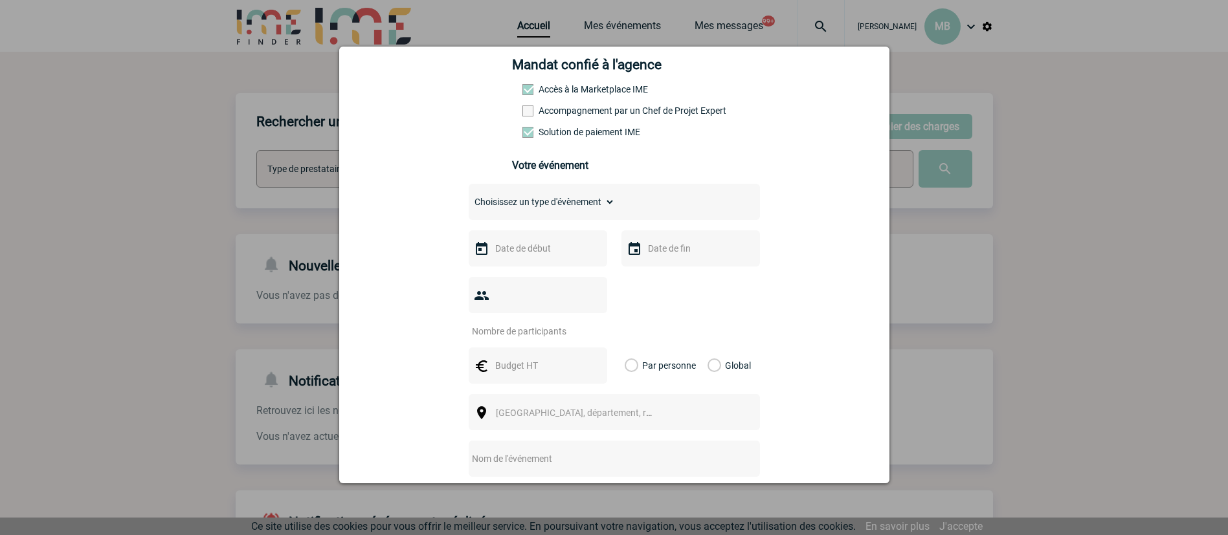
click at [584, 206] on select "Choisissez un type d'évènement Séminaire avec nuitée Séminaire sans nuitée Repa…" at bounding box center [542, 202] width 146 height 18
select select "3"
click at [469, 196] on select "Choisissez un type d'évènement Séminaire avec nuitée Séminaire sans nuitée Repa…" at bounding box center [542, 202] width 146 height 18
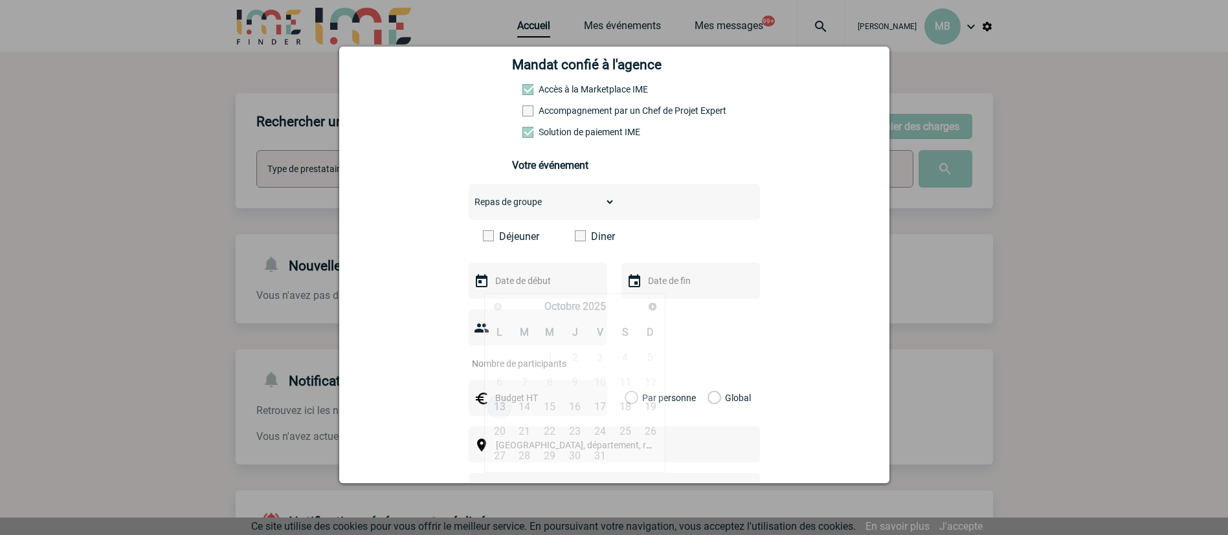
click at [531, 280] on input "text" at bounding box center [536, 281] width 89 height 17
click at [652, 306] on span "Suivant" at bounding box center [652, 307] width 10 height 10
click at [525, 377] on link "9" at bounding box center [525, 382] width 24 height 23
type input "[DATE]"
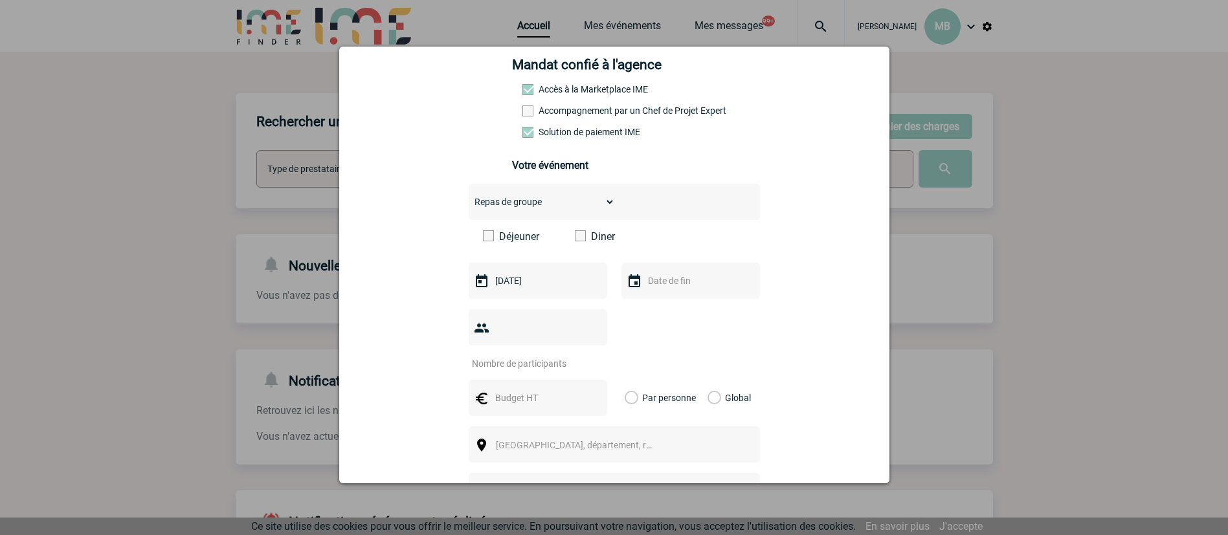
click at [690, 280] on input "text" at bounding box center [689, 281] width 89 height 17
click at [680, 382] on link "9" at bounding box center [677, 382] width 24 height 23
type input "[DATE]"
click at [543, 355] on input "number" at bounding box center [530, 363] width 122 height 17
drag, startPoint x: 542, startPoint y: 332, endPoint x: 607, endPoint y: 338, distance: 64.3
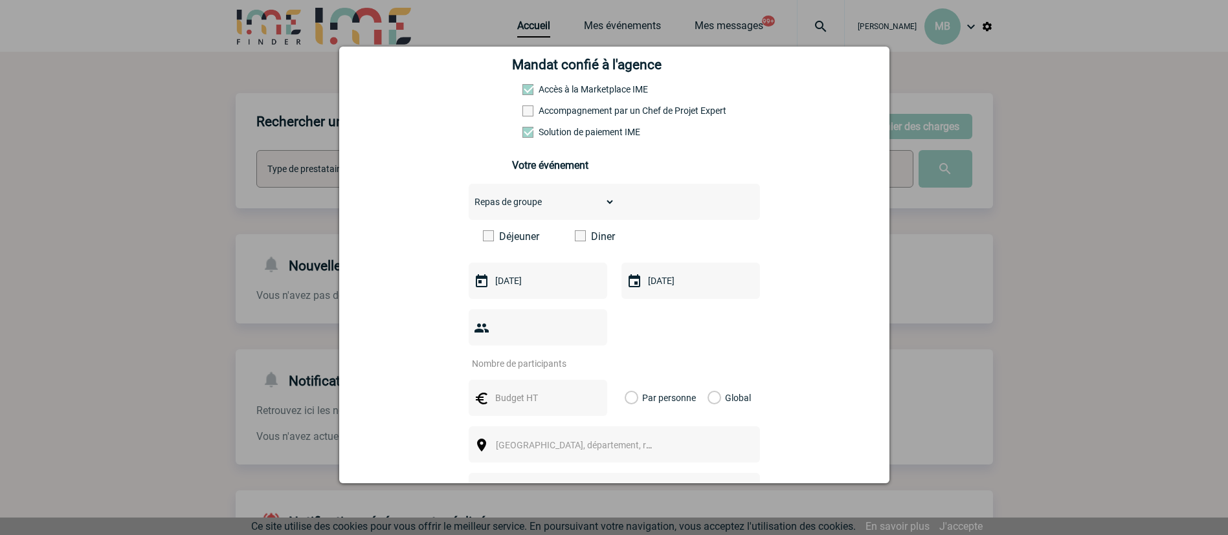
click at [542, 355] on input "number" at bounding box center [530, 363] width 122 height 17
type input "30"
click at [529, 390] on input "text" at bounding box center [536, 398] width 89 height 17
drag, startPoint x: 520, startPoint y: 380, endPoint x: 448, endPoint y: 369, distance: 72.7
click at [457, 372] on div "[PERSON_NAME][EMAIL_ADDRESS][PERSON_NAME][DOMAIN_NAME] [PERSON_NAME][DOMAIN_NAM…" at bounding box center [614, 342] width 518 height 839
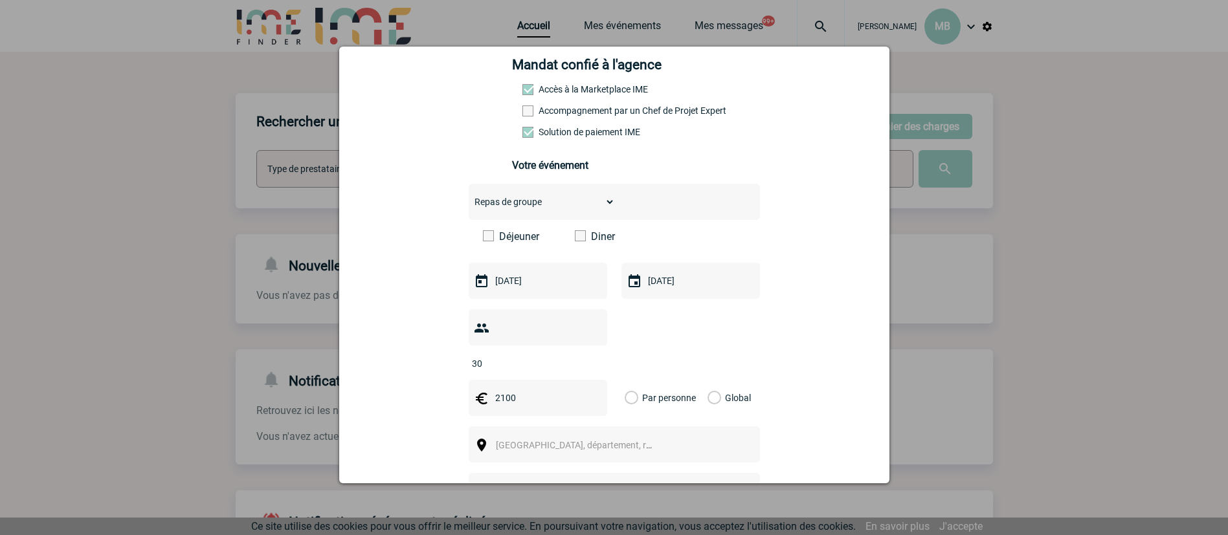
type input "2100"
click at [713, 380] on div "Global" at bounding box center [727, 398] width 43 height 36
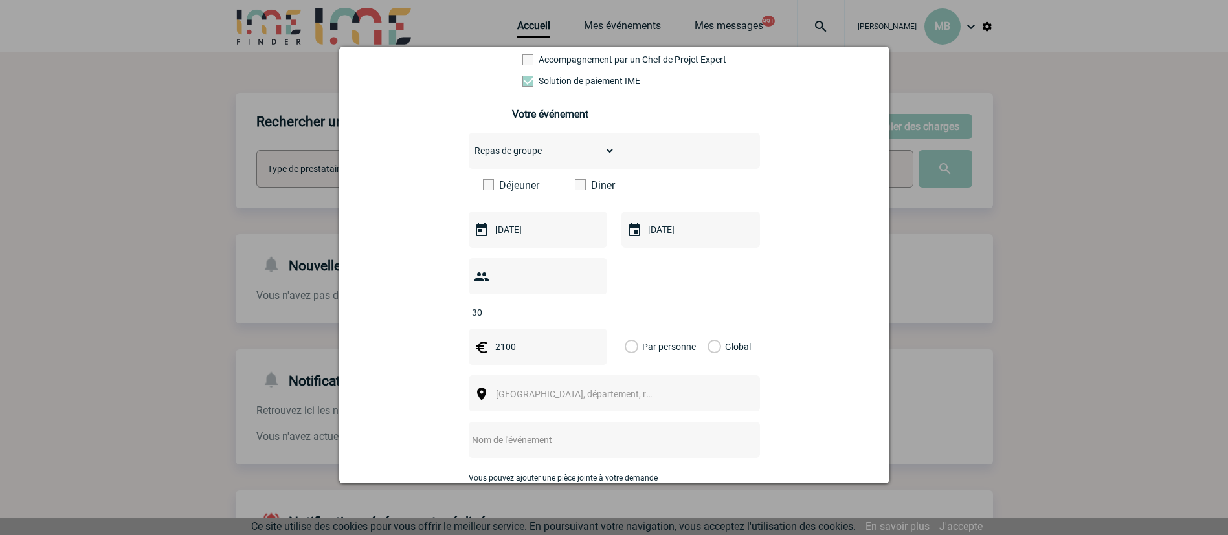
scroll to position [388, 0]
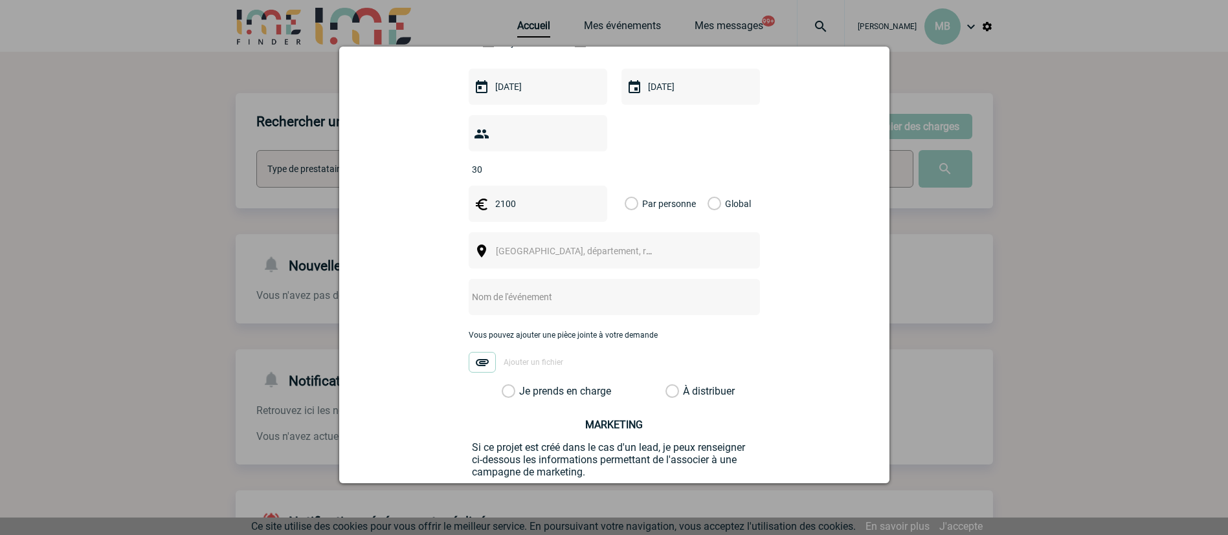
click at [544, 246] on span "[GEOGRAPHIC_DATA], département, région..." at bounding box center [586, 251] width 180 height 10
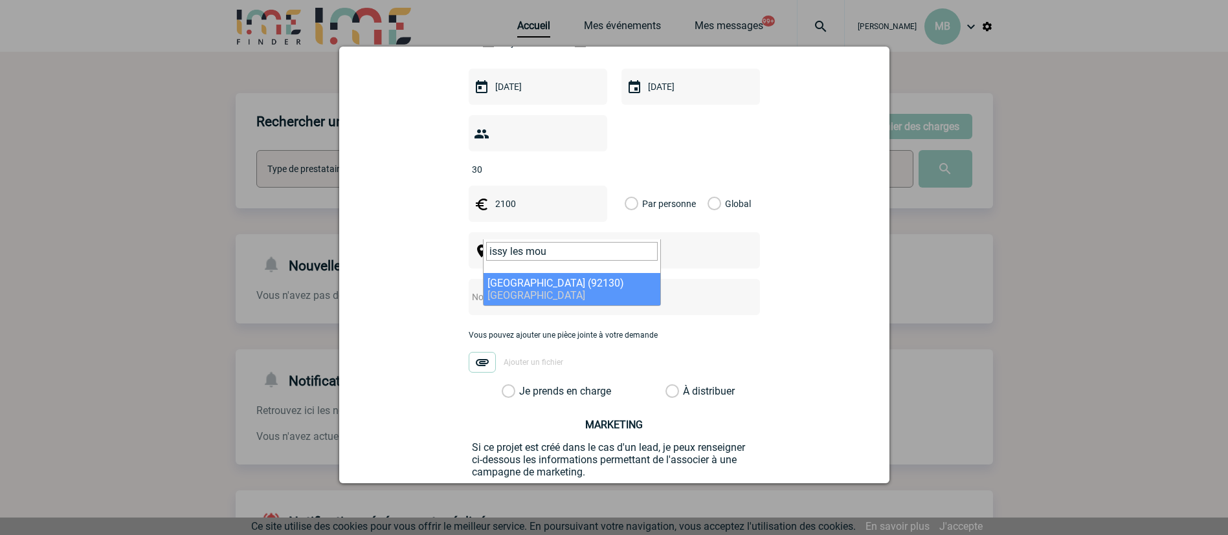
type input "issy les mou"
select select "43"
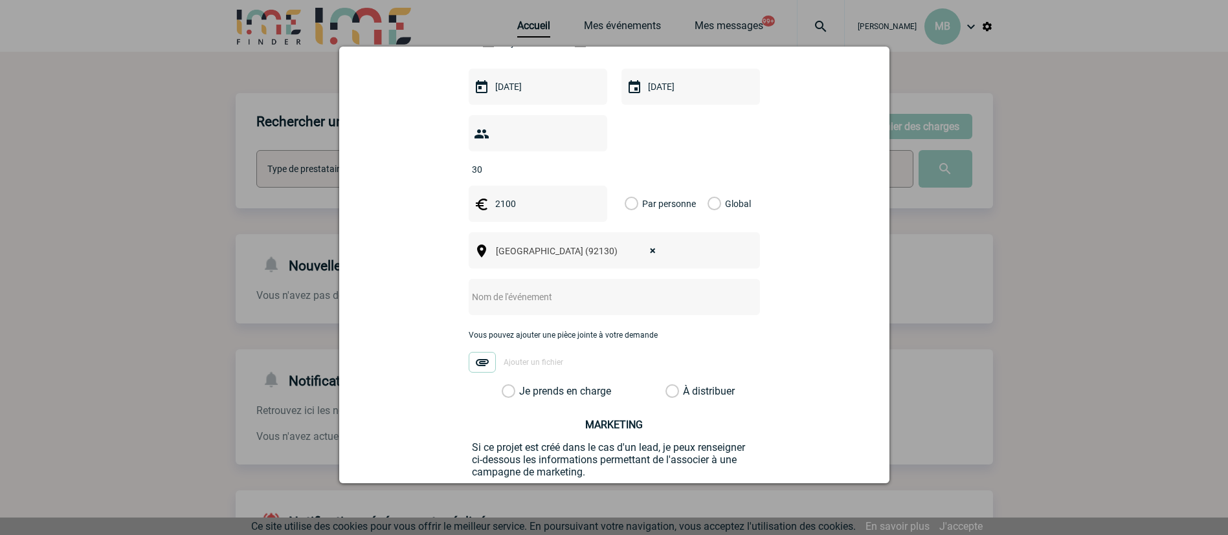
click at [534, 289] on input "text" at bounding box center [597, 297] width 257 height 17
drag, startPoint x: 677, startPoint y: 285, endPoint x: 669, endPoint y: 283, distance: 8.2
click at [669, 284] on div at bounding box center [614, 297] width 291 height 36
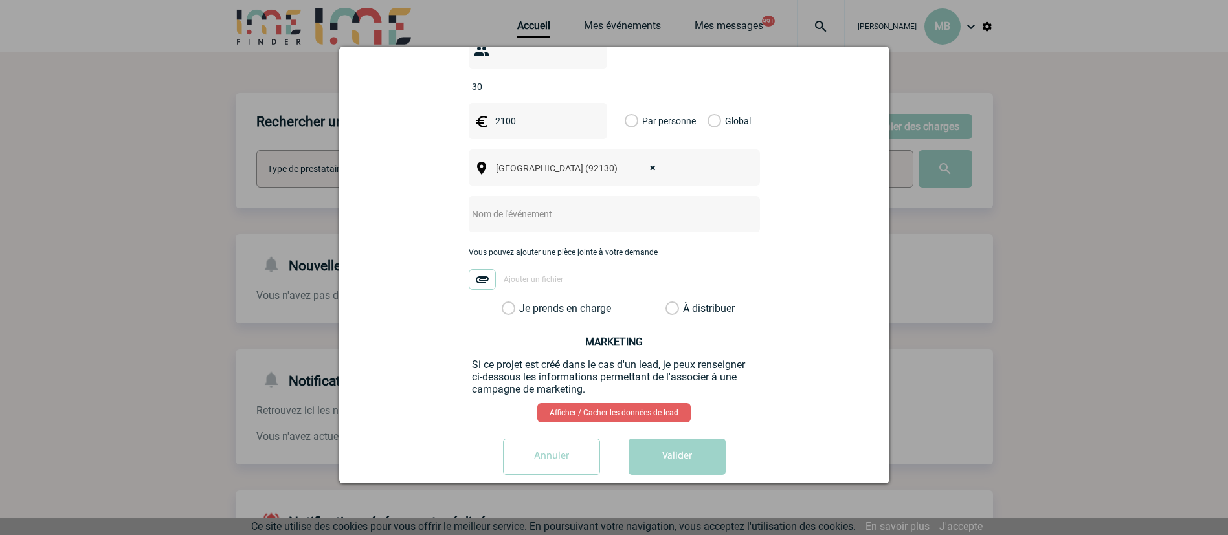
click at [574, 206] on input "text" at bounding box center [597, 214] width 257 height 17
drag, startPoint x: 574, startPoint y: 199, endPoint x: 377, endPoint y: 191, distance: 197.0
click at [377, 191] on div "[PERSON_NAME][EMAIL_ADDRESS][PERSON_NAME][DOMAIN_NAME] [PERSON_NAME][DOMAIN_NAM…" at bounding box center [614, 65] width 518 height 839
type input "Diner [DATE]"
click at [665, 302] on label "À distribuer" at bounding box center [672, 308] width 14 height 13
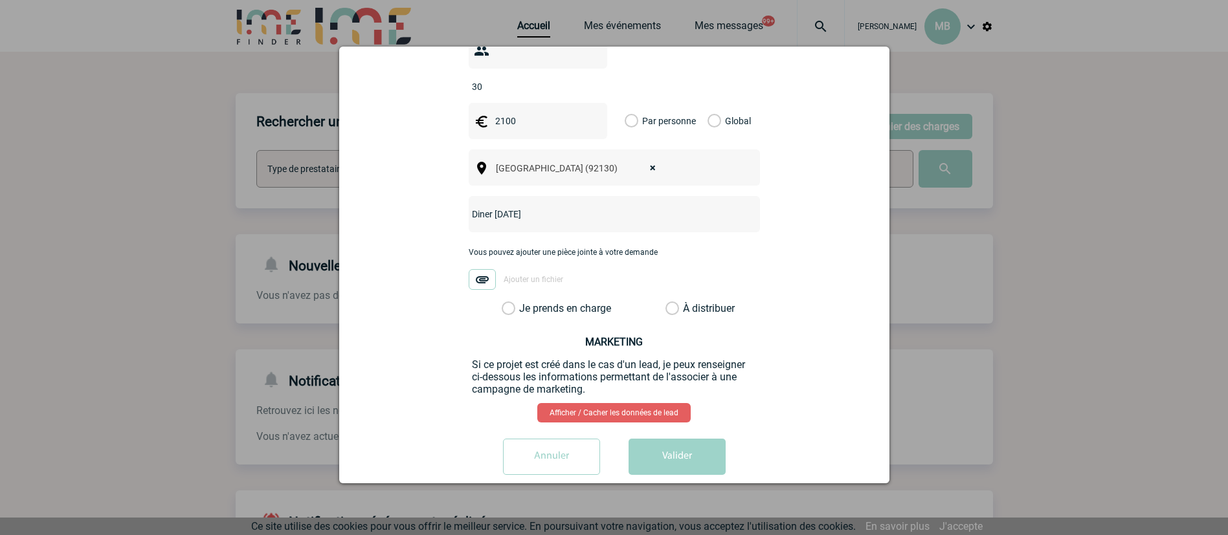
click at [0, 0] on input "À distribuer" at bounding box center [0, 0] width 0 height 0
click at [665, 440] on button "Valider" at bounding box center [677, 457] width 97 height 36
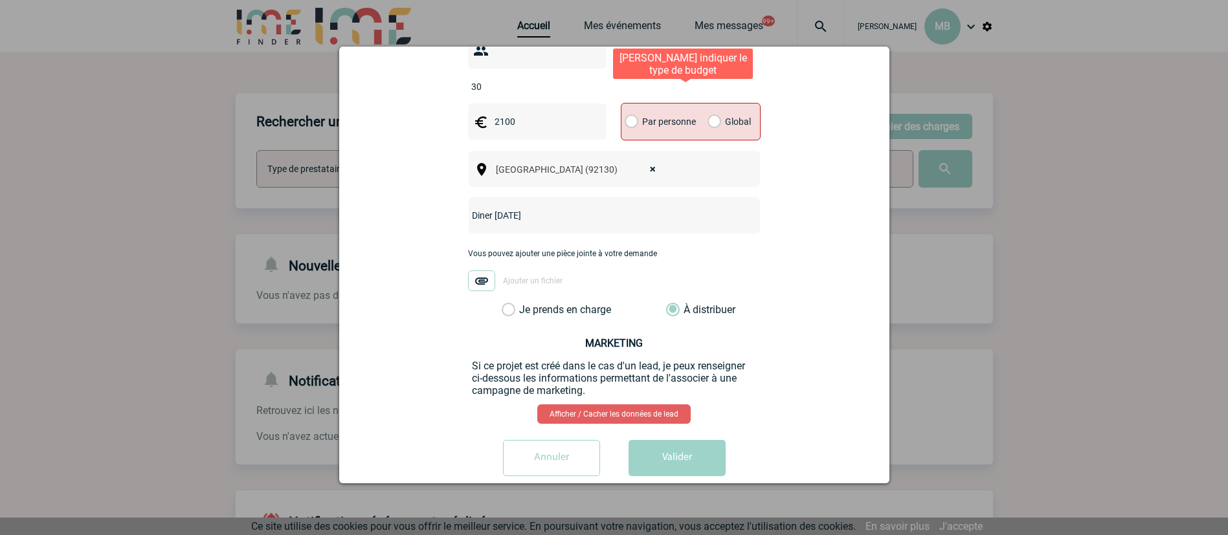
click at [707, 104] on label "Global" at bounding box center [711, 122] width 8 height 36
click at [0, 0] on input "Global" at bounding box center [0, 0] width 0 height 0
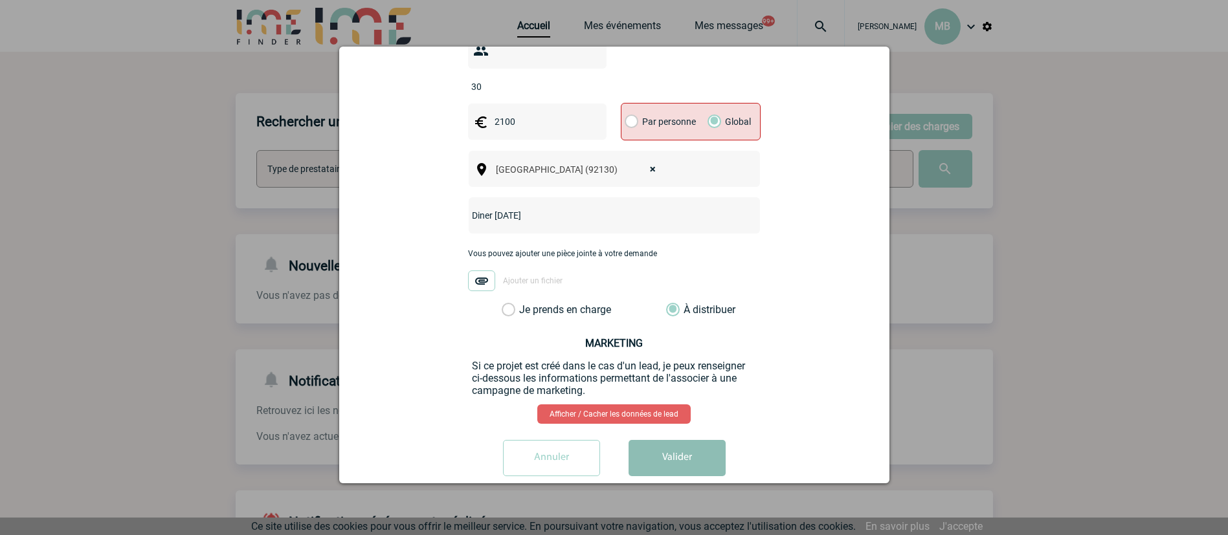
click at [667, 440] on button "Valider" at bounding box center [677, 458] width 97 height 36
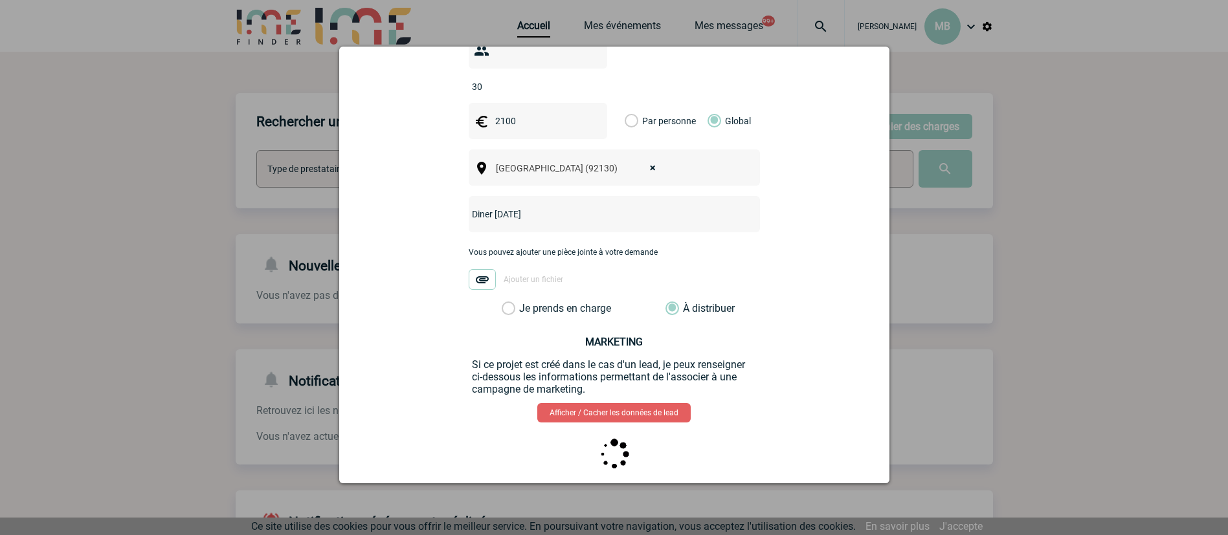
scroll to position [0, 0]
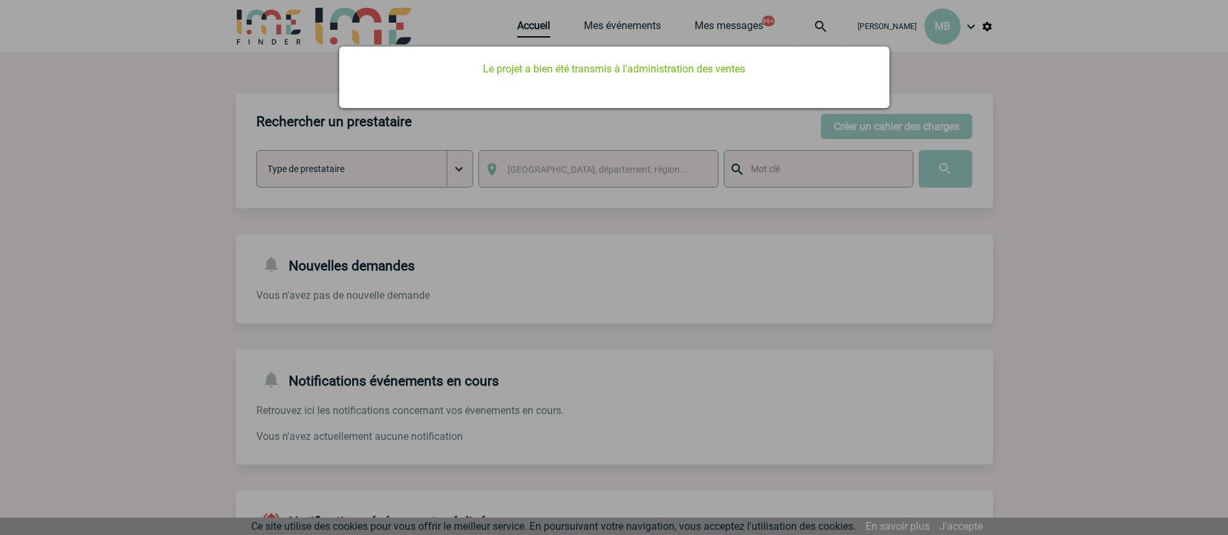
click at [531, 33] on div at bounding box center [614, 267] width 1228 height 535
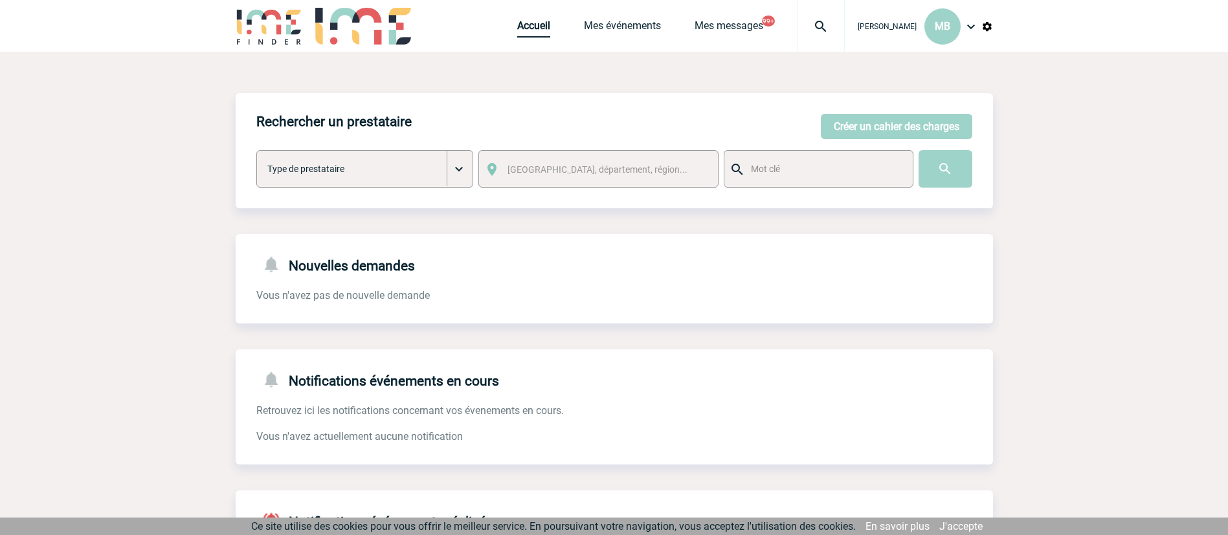
click at [528, 24] on link "Accueil" at bounding box center [533, 28] width 33 height 18
